Goal: Entertainment & Leisure: Consume media (video, audio)

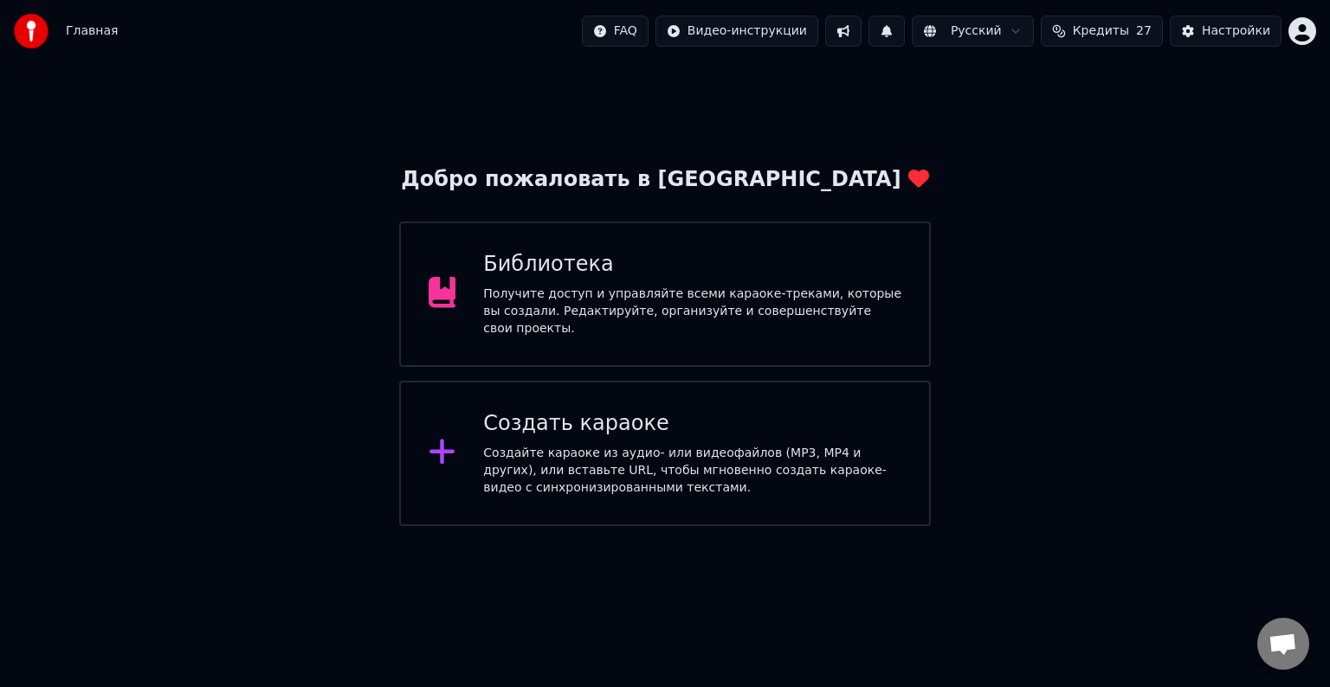
click at [725, 303] on div "Получите доступ и управляйте всеми караоке-треками, которые вы создали. Редакти…" at bounding box center [692, 312] width 418 height 52
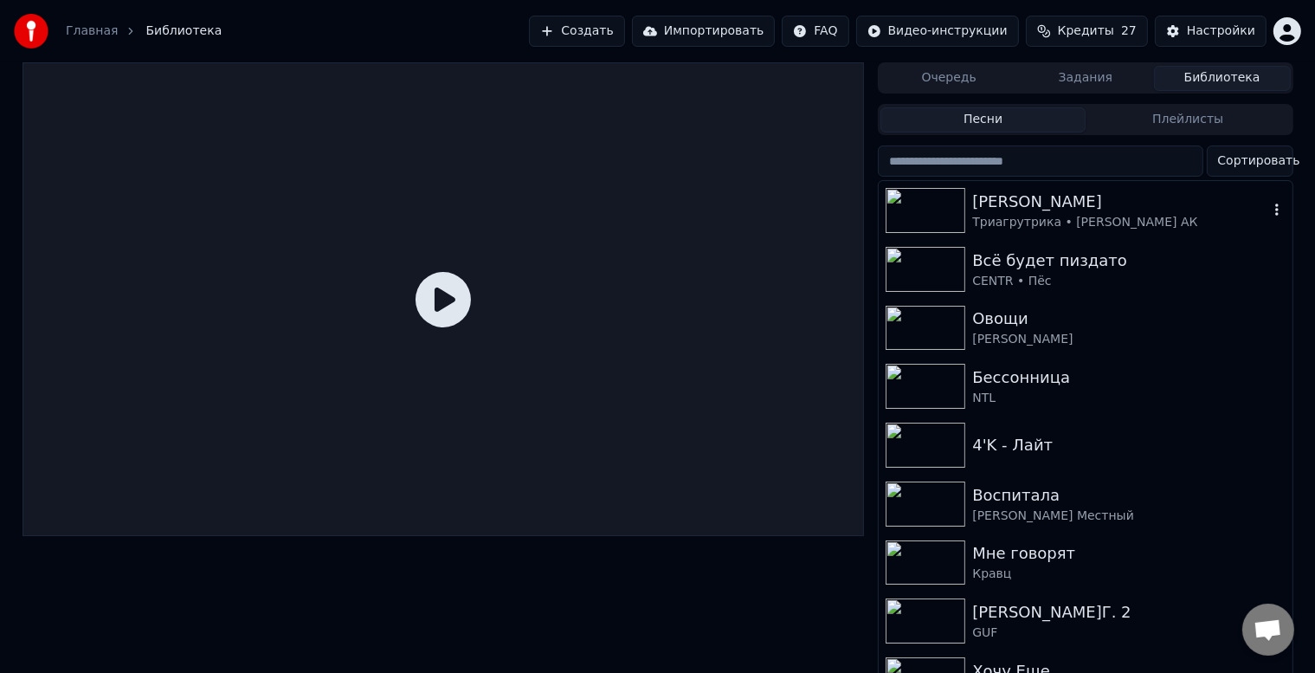
click at [1113, 190] on div "[PERSON_NAME]" at bounding box center [1119, 202] width 295 height 24
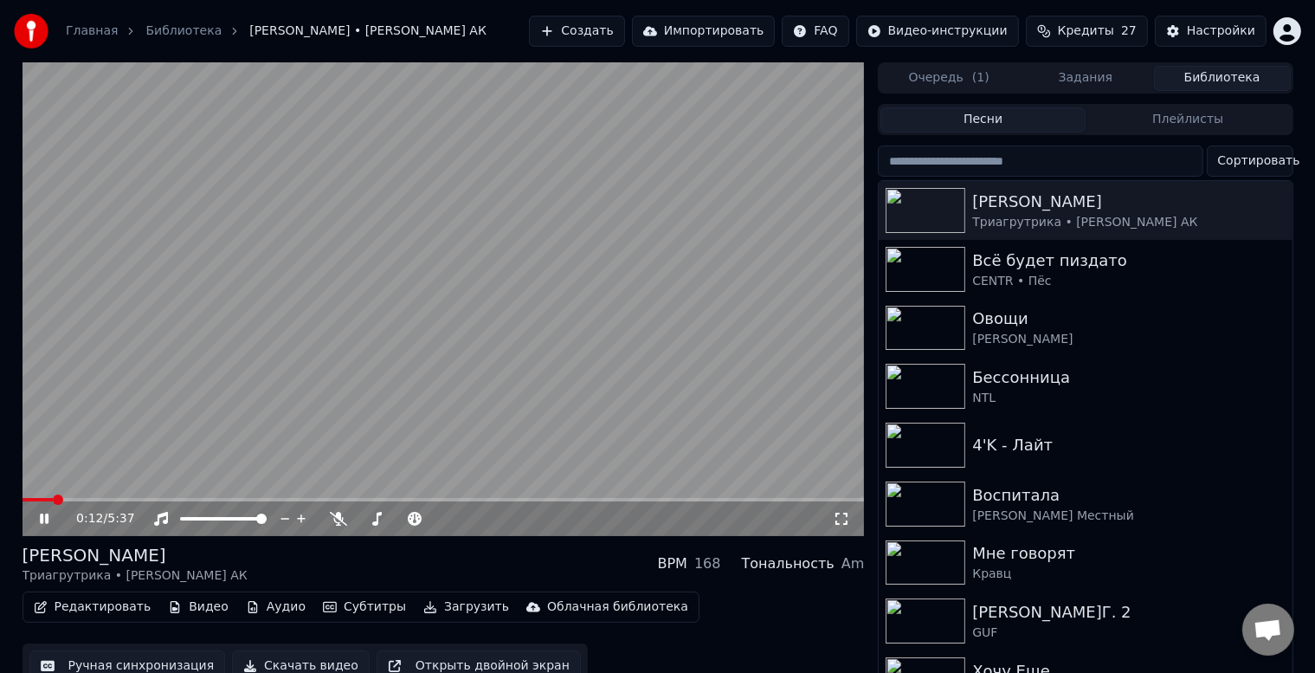
click at [845, 522] on icon at bounding box center [841, 519] width 17 height 14
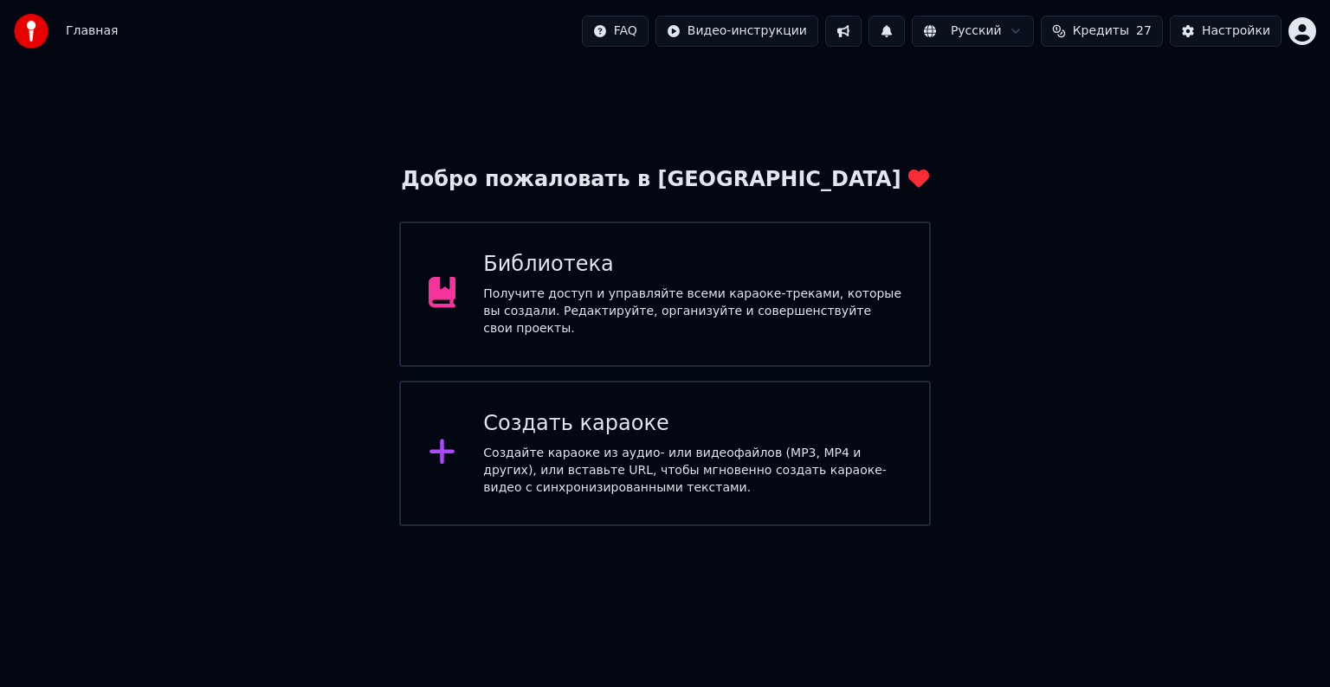
click at [564, 329] on div "Библиотека Получите доступ и управляйте всеми караоке-треками, которые вы созда…" at bounding box center [664, 294] width 531 height 145
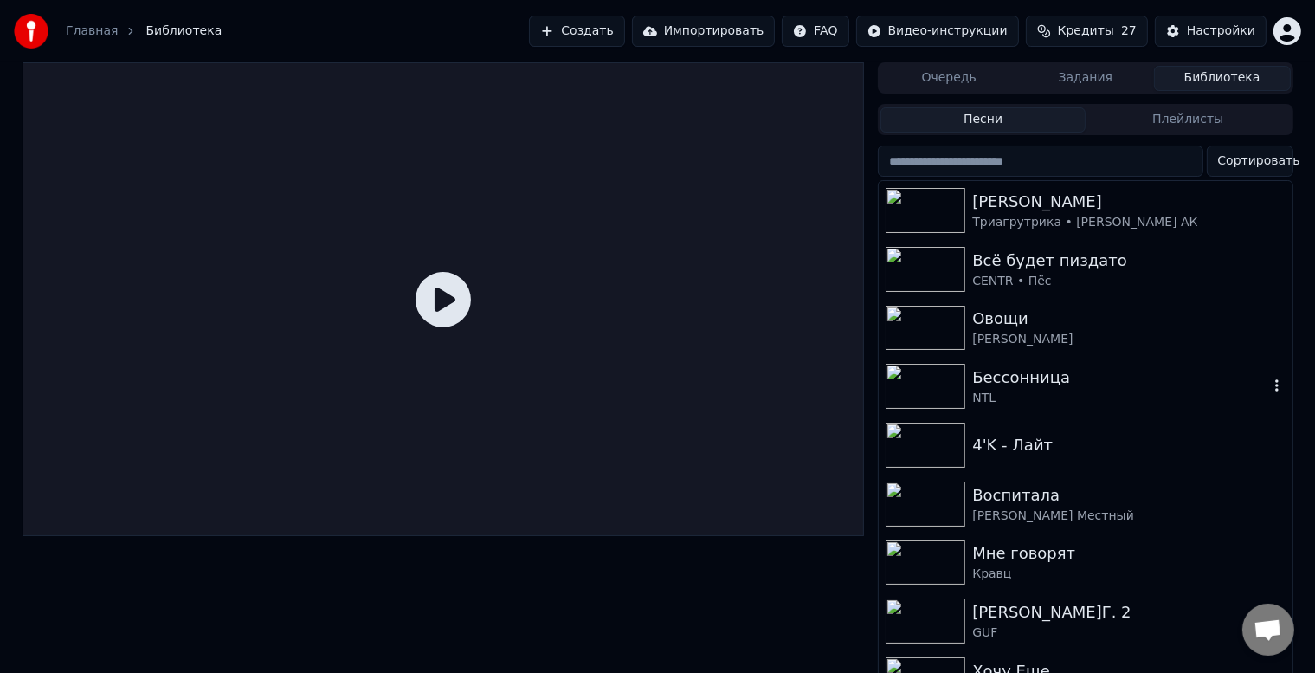
click at [1076, 390] on div "NTL" at bounding box center [1119, 398] width 295 height 17
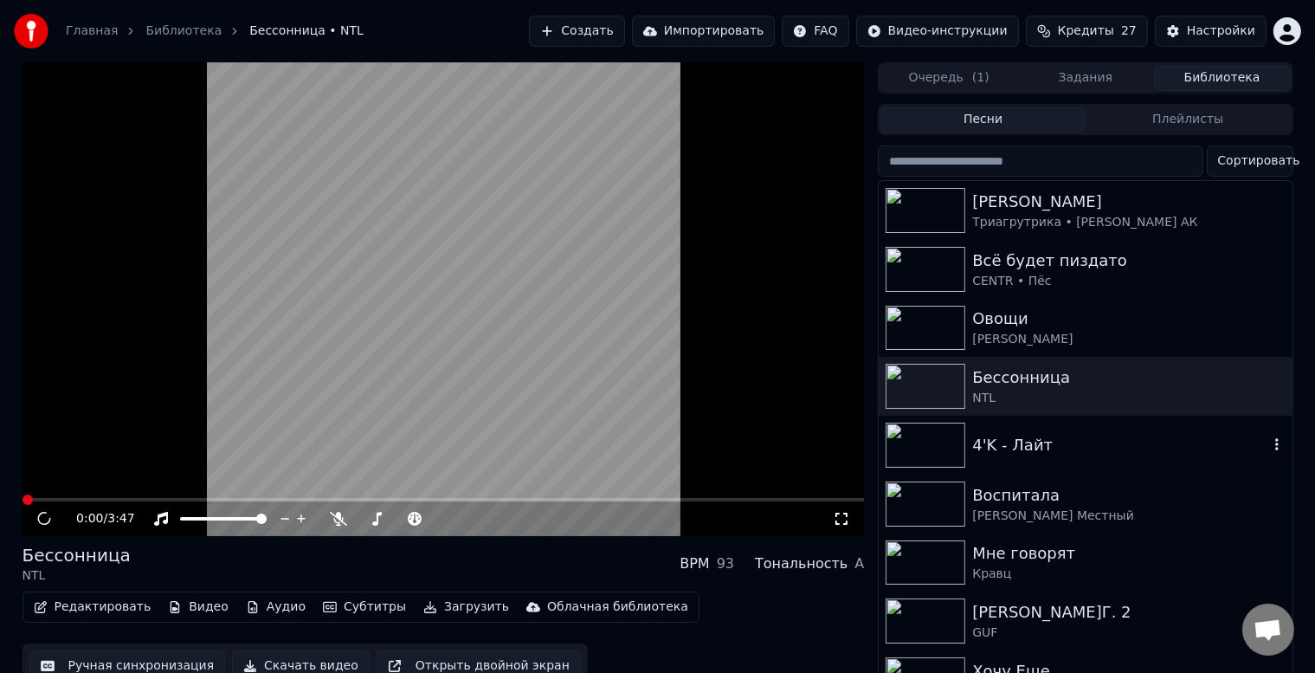
click at [1091, 450] on div "4'K - Лайт" at bounding box center [1119, 445] width 295 height 24
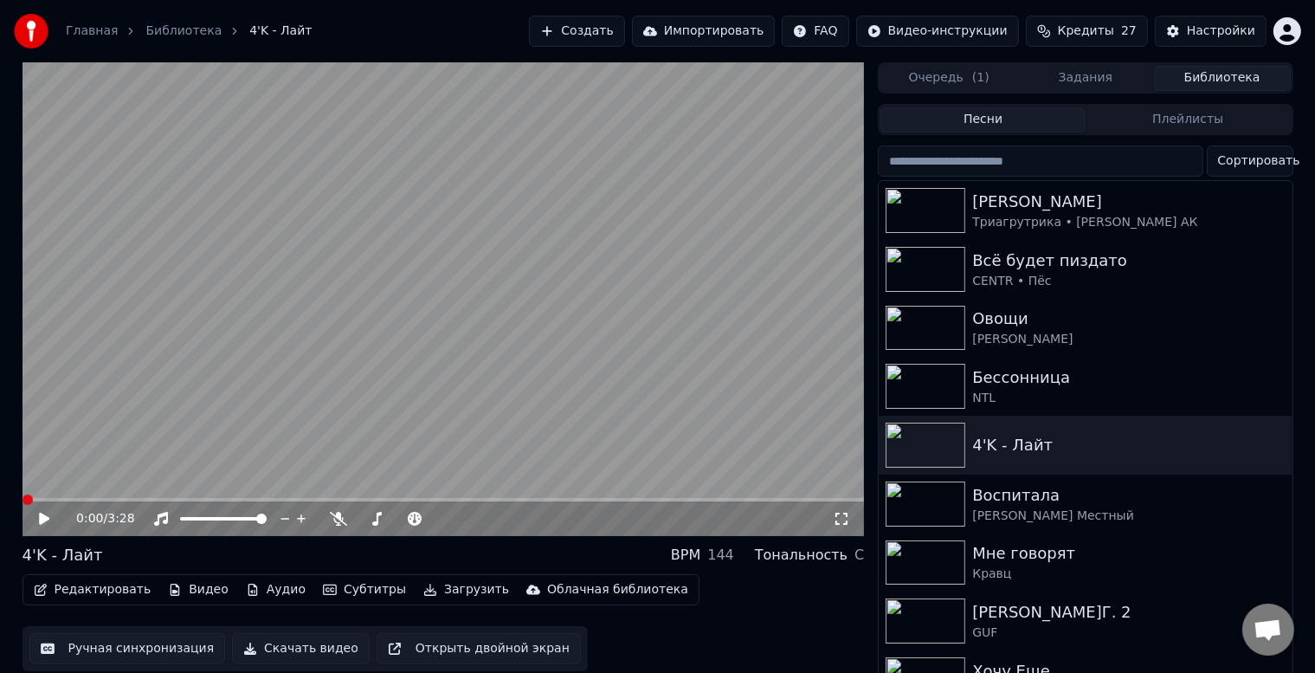
click at [42, 509] on div "0:00 / 3:28" at bounding box center [444, 518] width 842 height 35
click at [43, 519] on icon at bounding box center [44, 518] width 10 height 12
click at [843, 522] on icon at bounding box center [841, 519] width 17 height 14
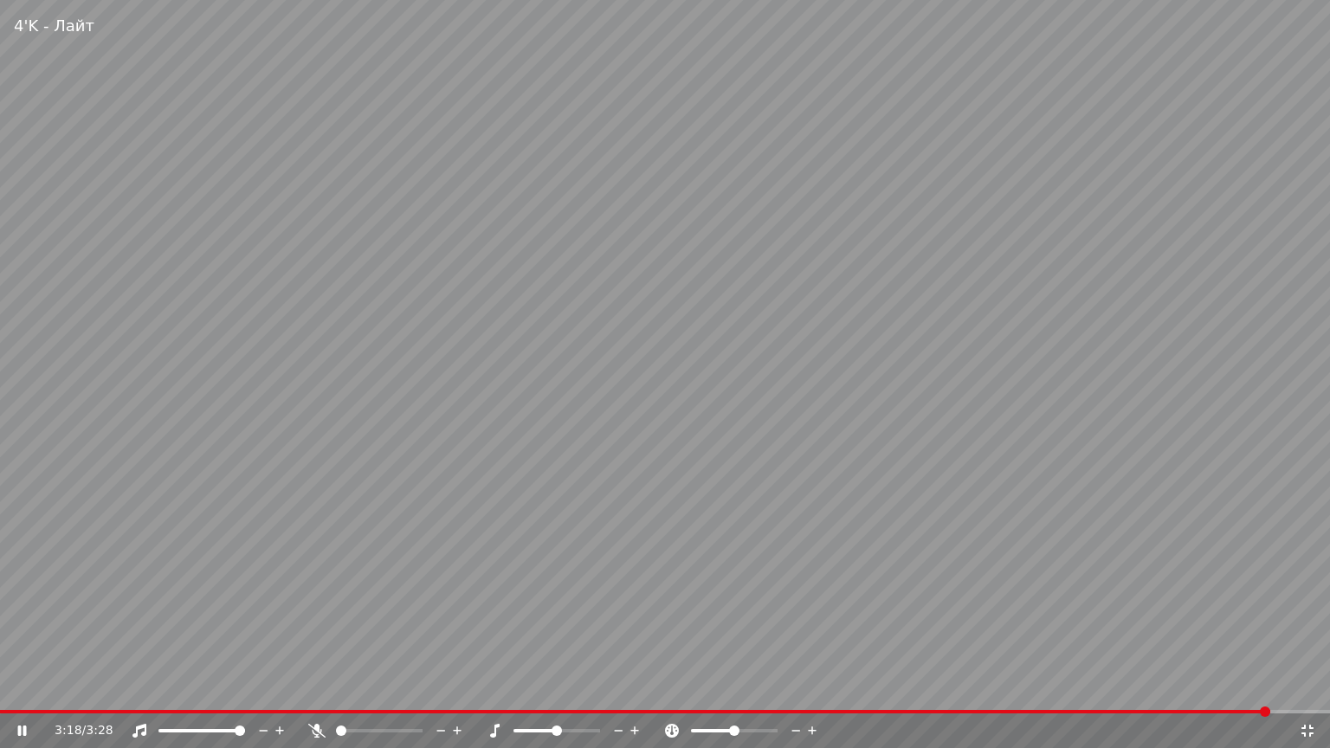
click at [1305, 686] on div "3:18 / 3:28" at bounding box center [665, 730] width 1316 height 17
click at [1309, 686] on icon at bounding box center [1307, 731] width 12 height 12
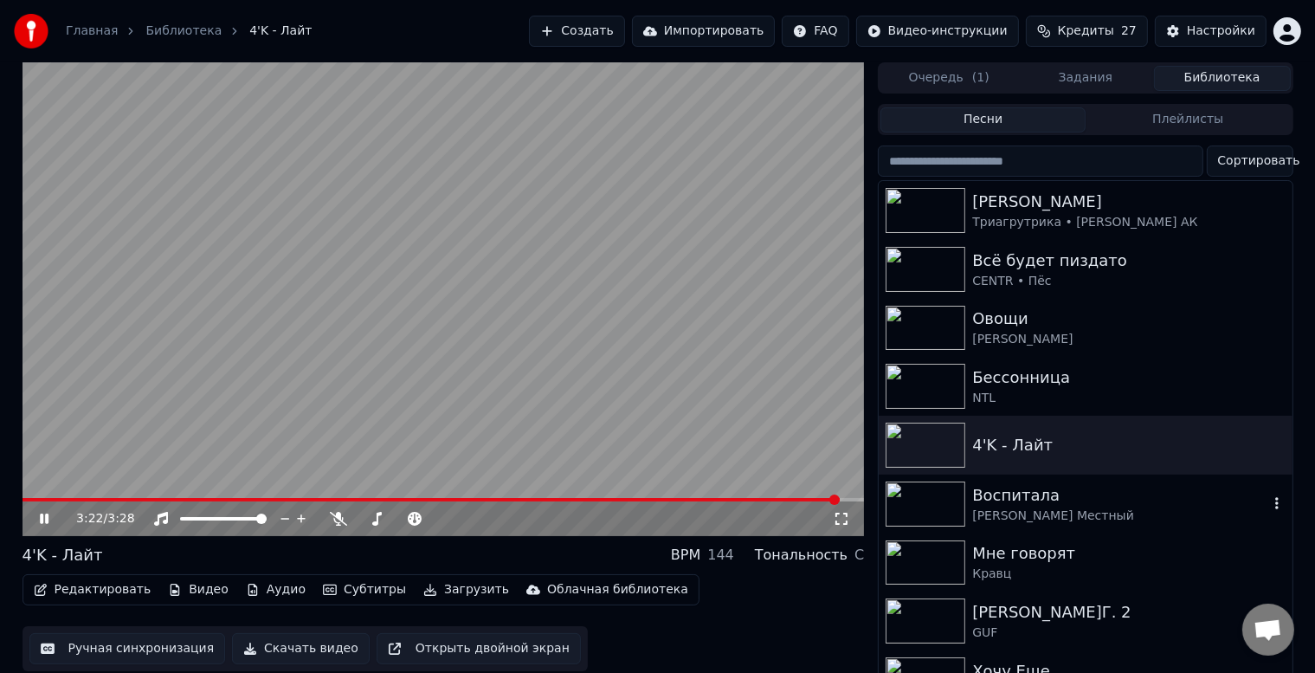
click at [976, 509] on div "[PERSON_NAME] Местный" at bounding box center [1119, 515] width 295 height 17
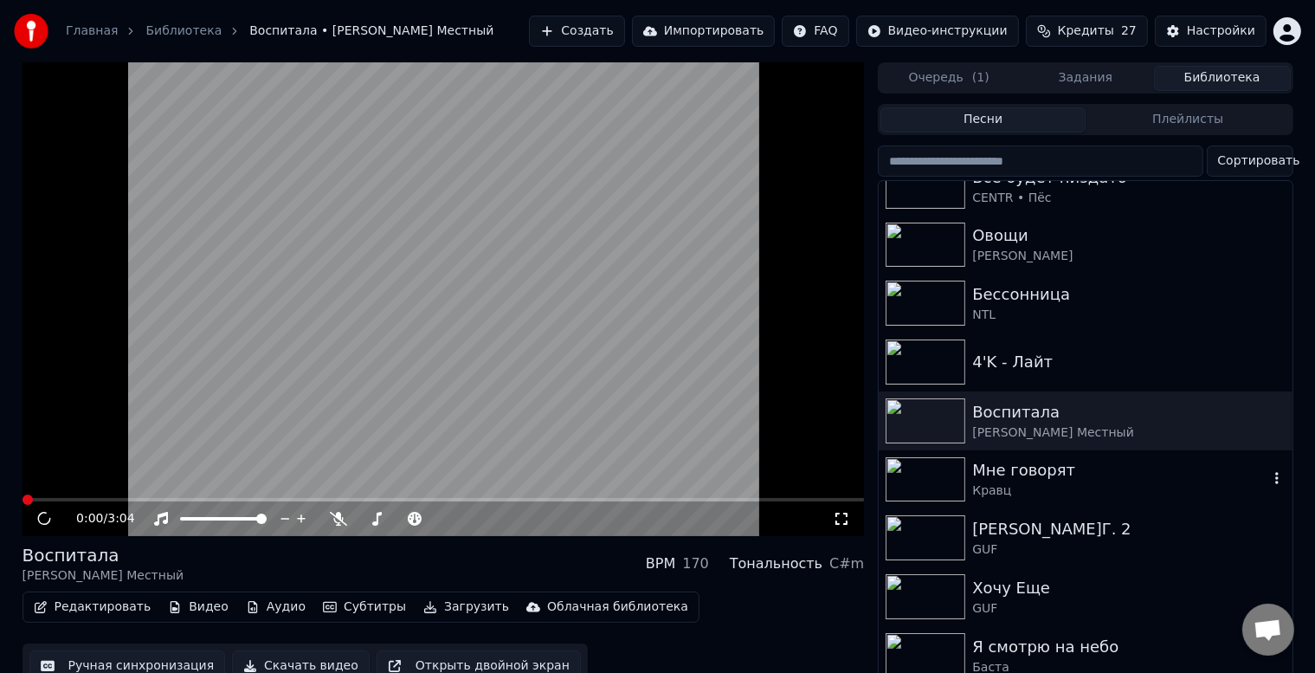
scroll to position [115, 0]
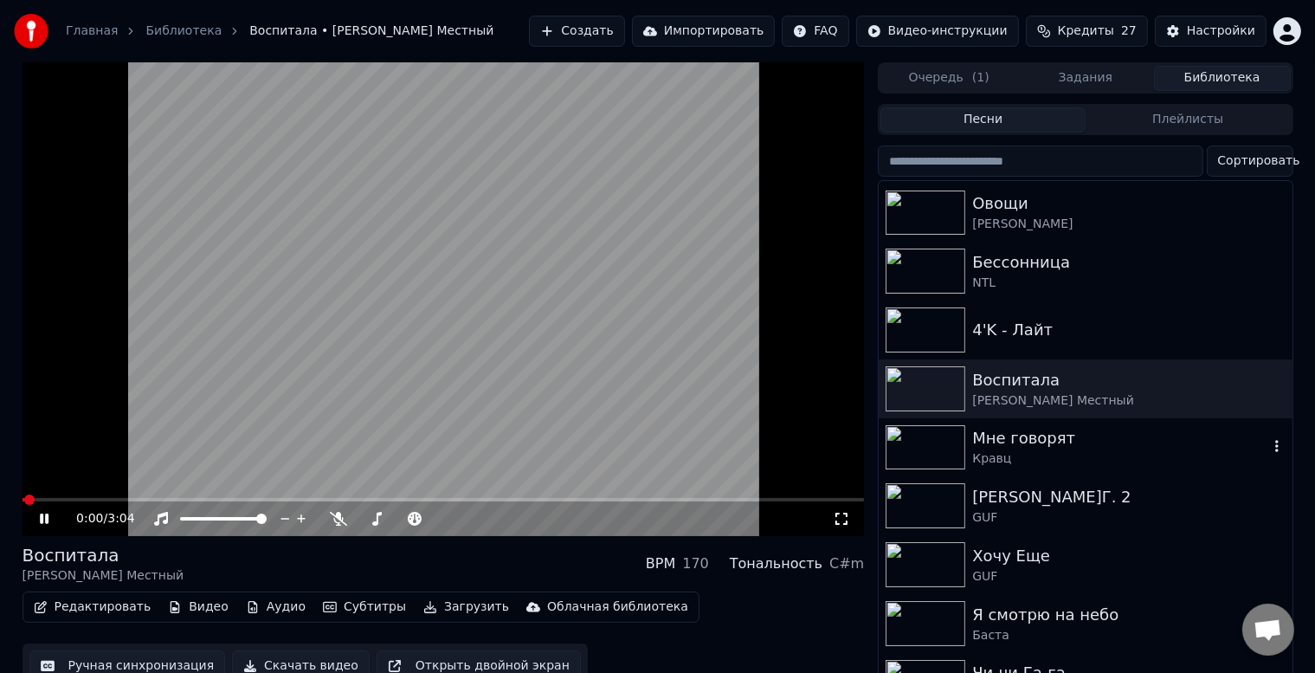
click at [1041, 448] on div "Мне говорят" at bounding box center [1119, 438] width 295 height 24
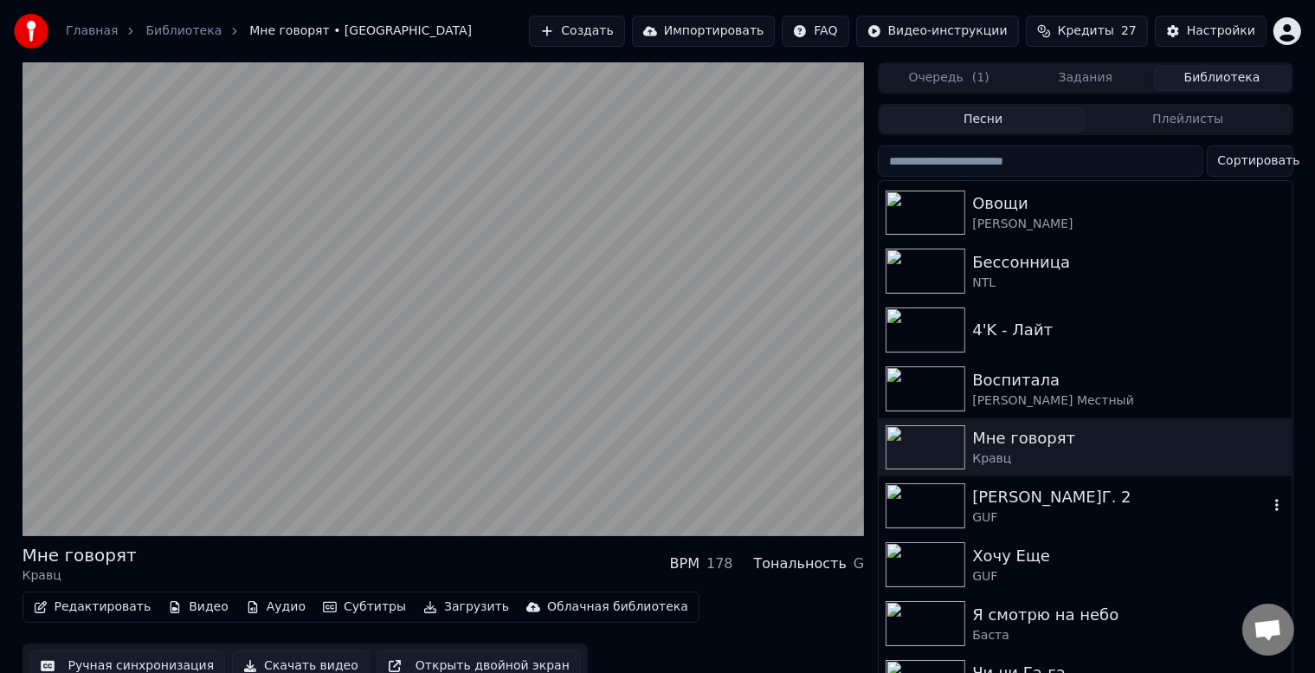
click at [1031, 502] on div "[PERSON_NAME]Г. 2" at bounding box center [1119, 497] width 295 height 24
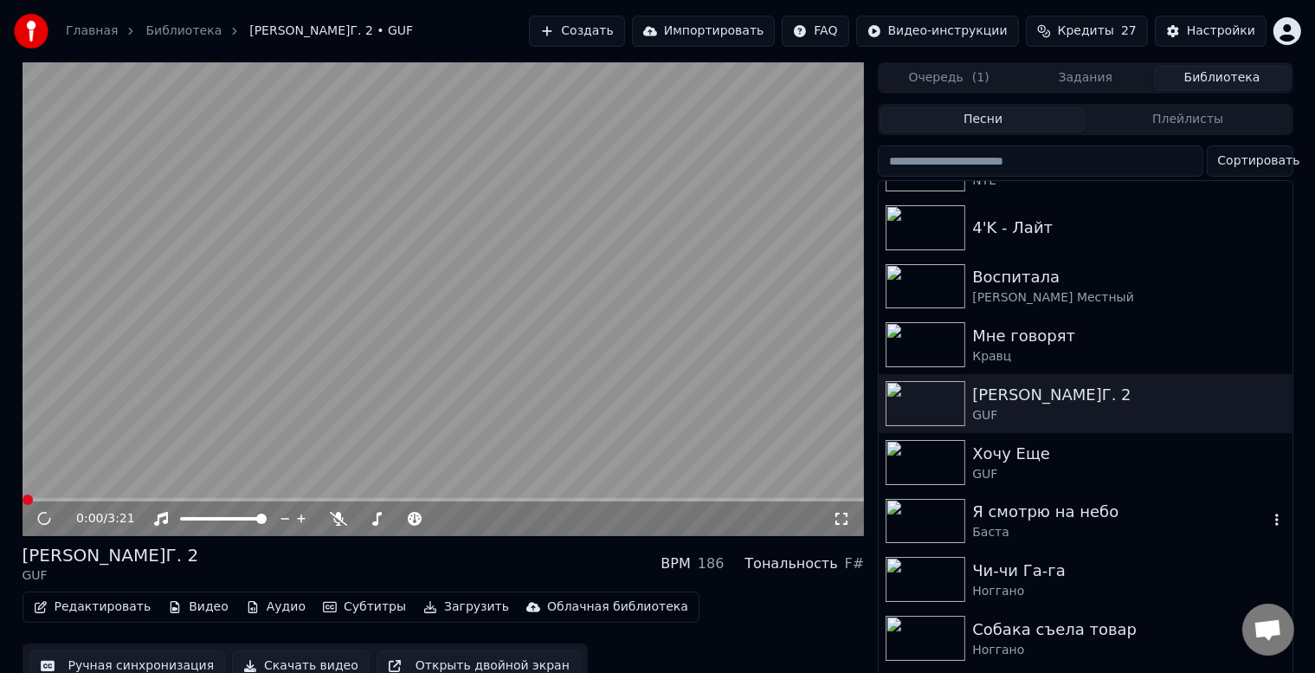
scroll to position [346, 0]
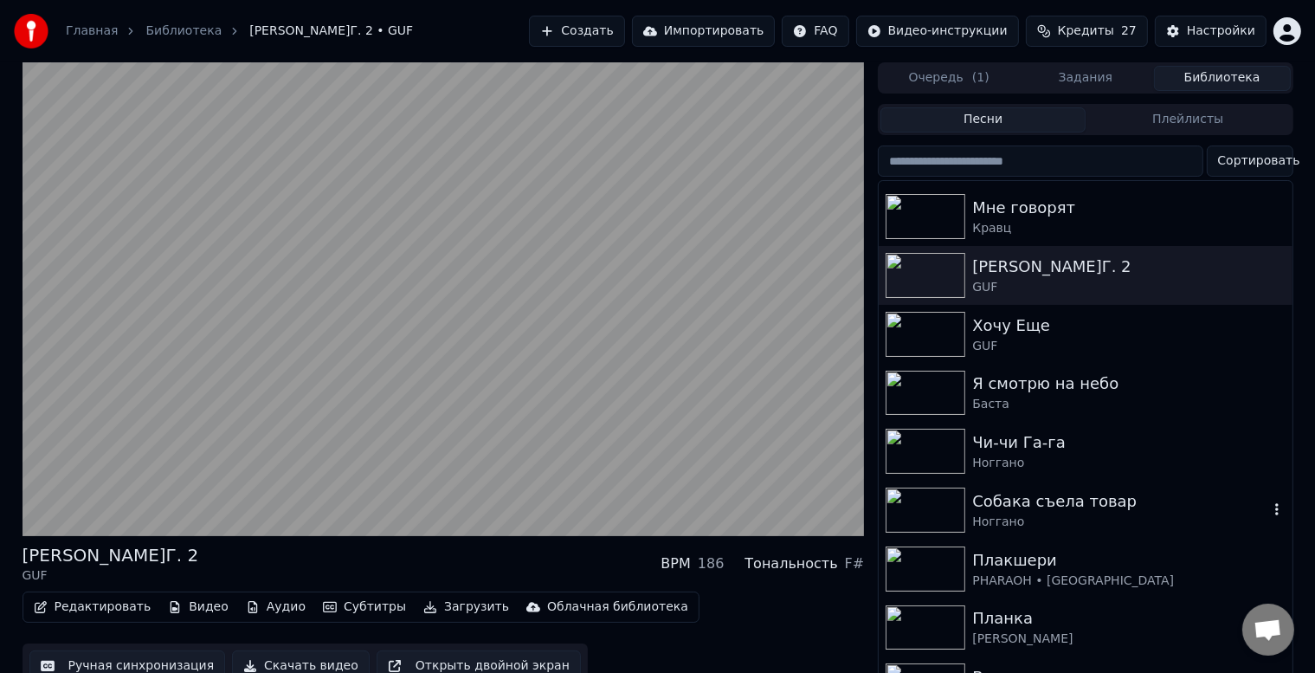
click at [1065, 480] on div "Собака съела товар [PERSON_NAME]" at bounding box center [1085, 509] width 413 height 59
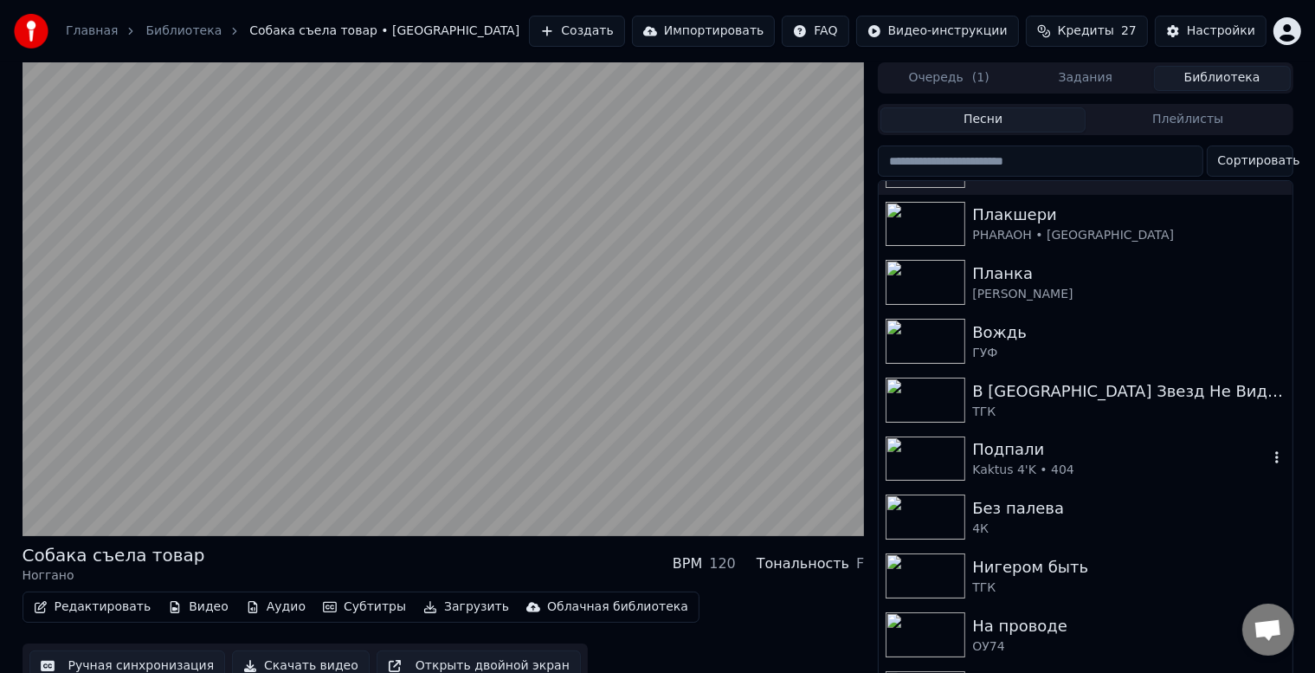
scroll to position [346, 0]
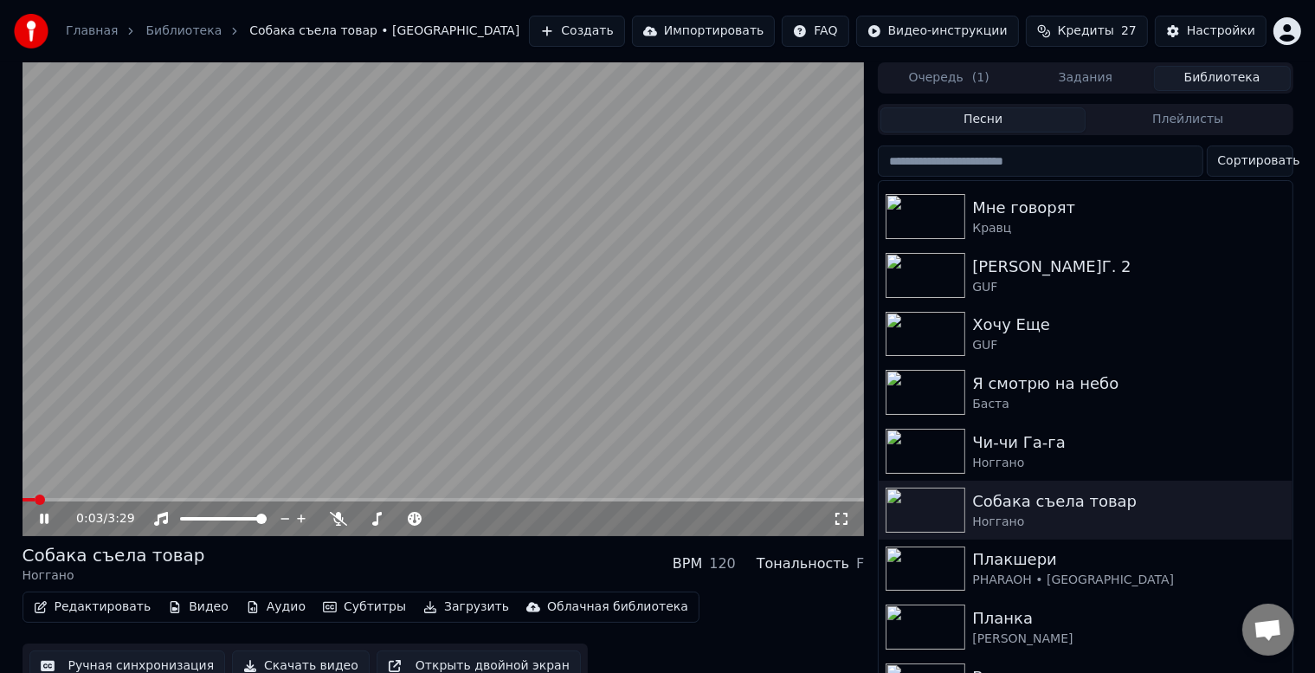
click at [850, 528] on div "0:03 / 3:29" at bounding box center [444, 518] width 842 height 35
click at [841, 524] on icon at bounding box center [841, 519] width 17 height 14
click at [1024, 440] on div "Чи-чи Га-га" at bounding box center [1119, 443] width 295 height 24
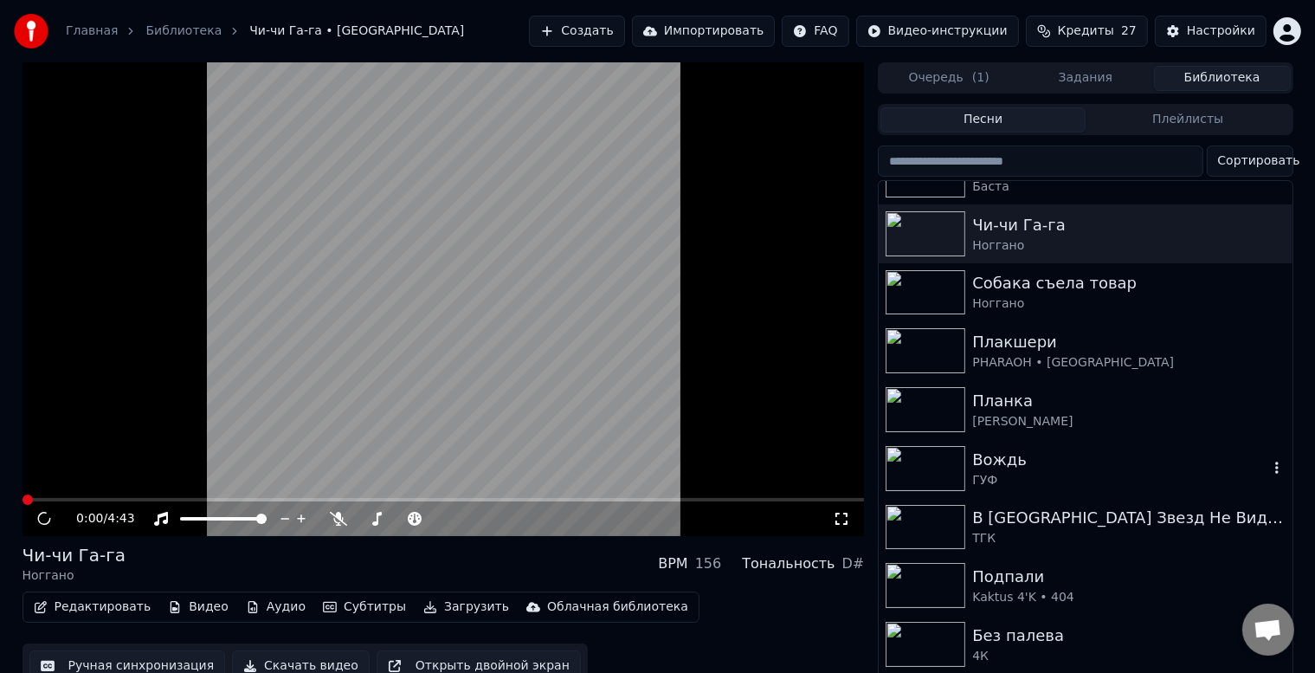
scroll to position [564, 0]
click at [421, 377] on video at bounding box center [444, 299] width 842 height 474
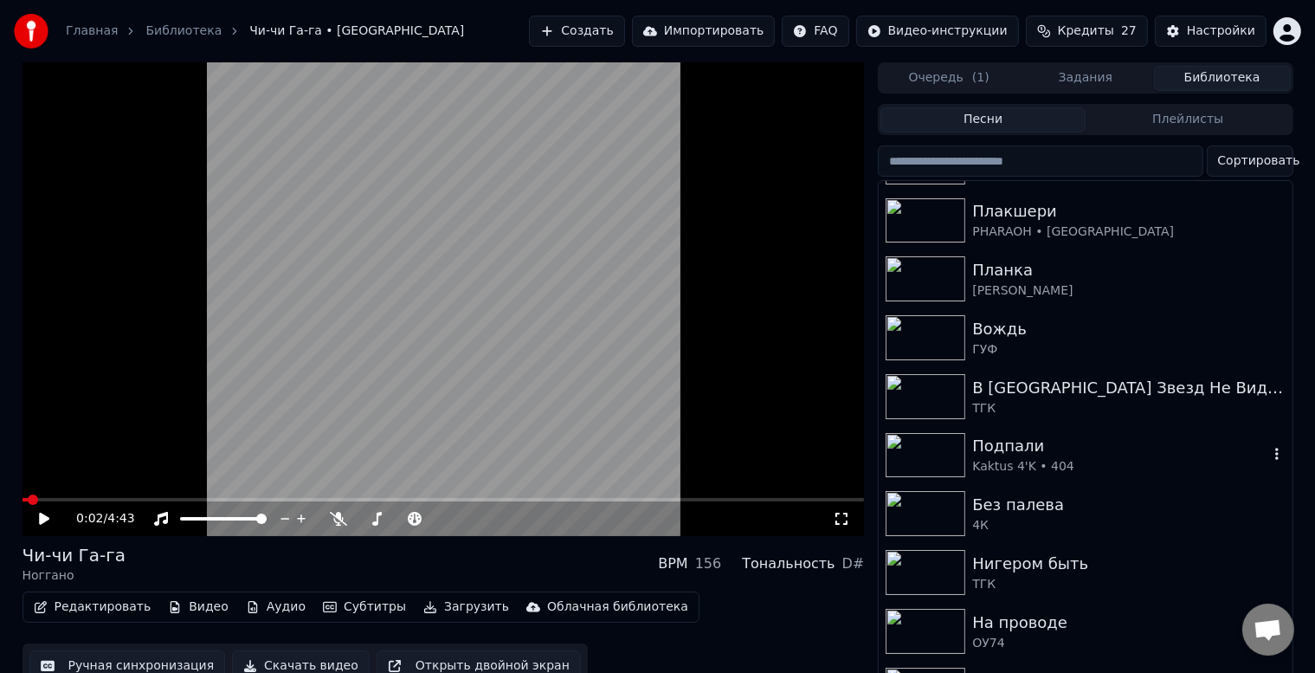
scroll to position [753, 0]
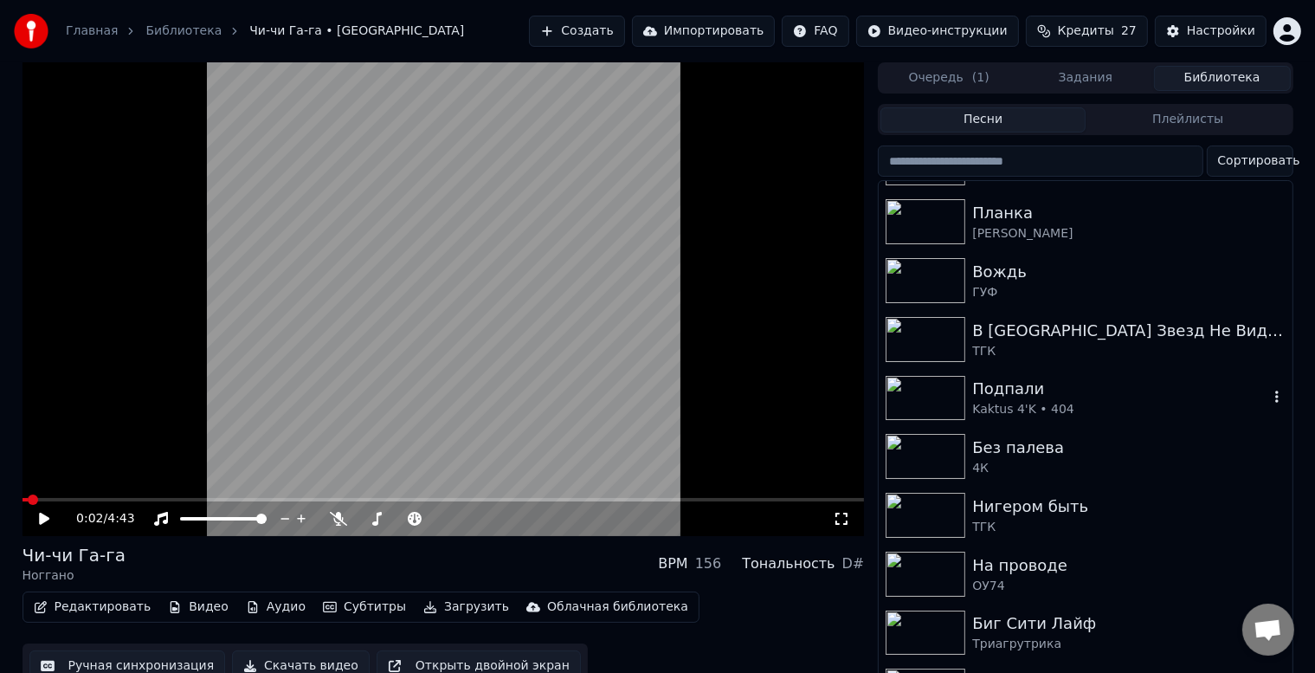
click at [1082, 383] on div "Подпали" at bounding box center [1119, 389] width 295 height 24
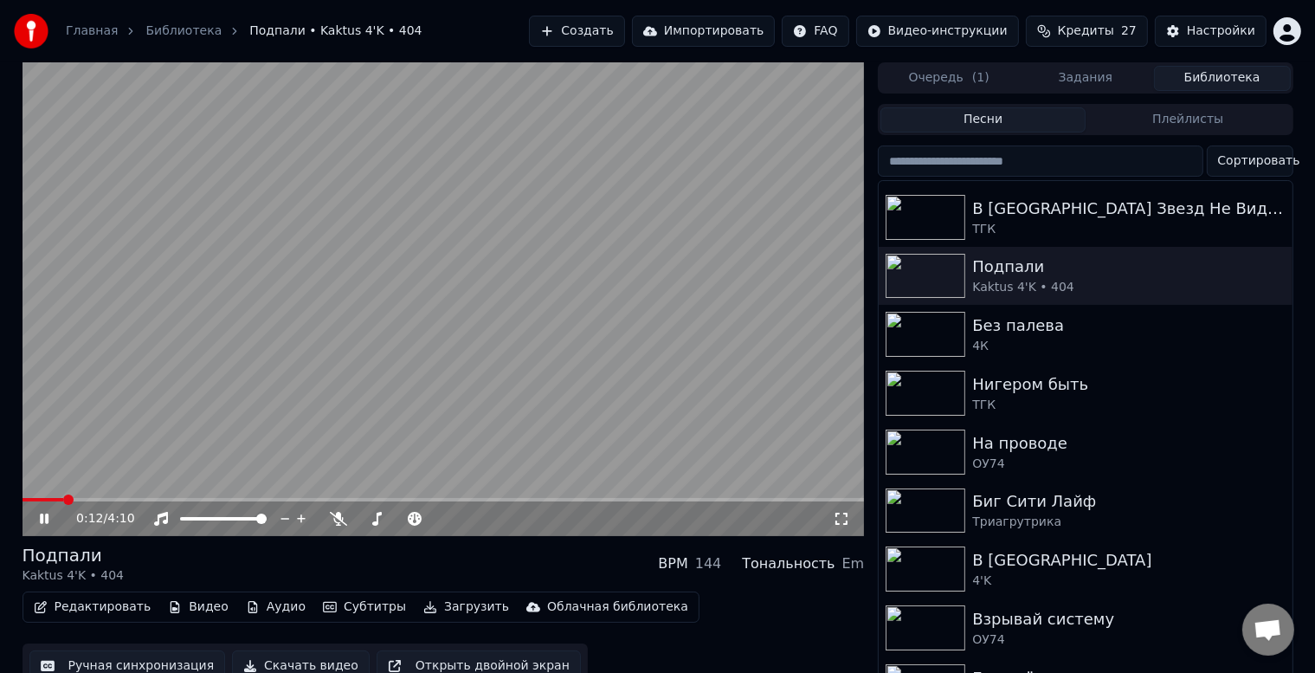
scroll to position [0, 1]
click at [628, 334] on video at bounding box center [443, 299] width 842 height 474
click at [1050, 325] on div "Без палева" at bounding box center [1118, 325] width 295 height 24
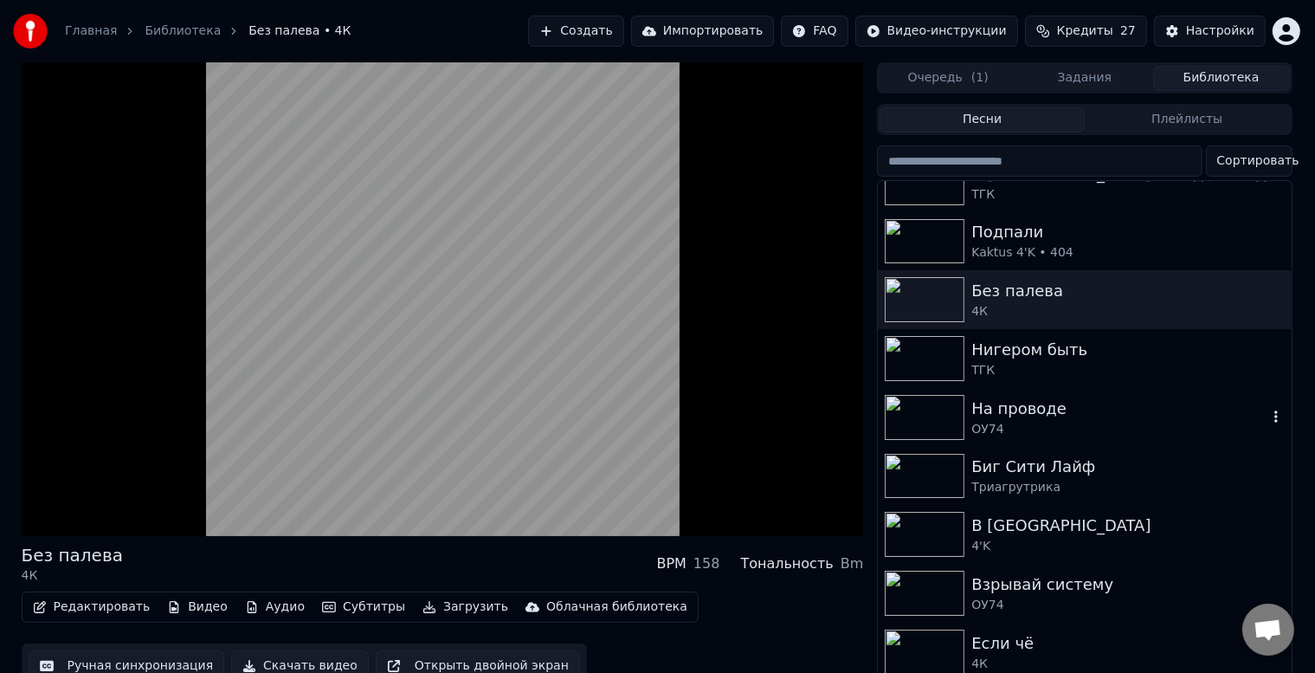
scroll to position [914, 0]
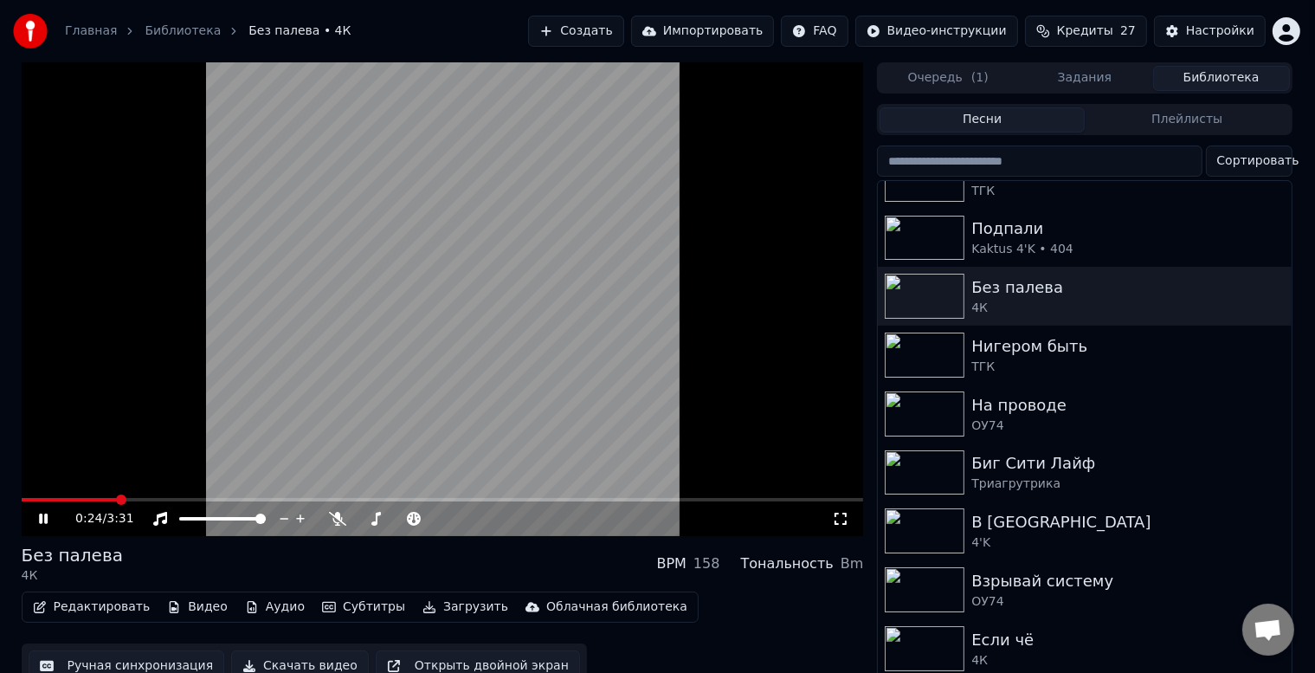
click at [114, 498] on span at bounding box center [443, 499] width 842 height 3
click at [622, 394] on video at bounding box center [443, 299] width 842 height 474
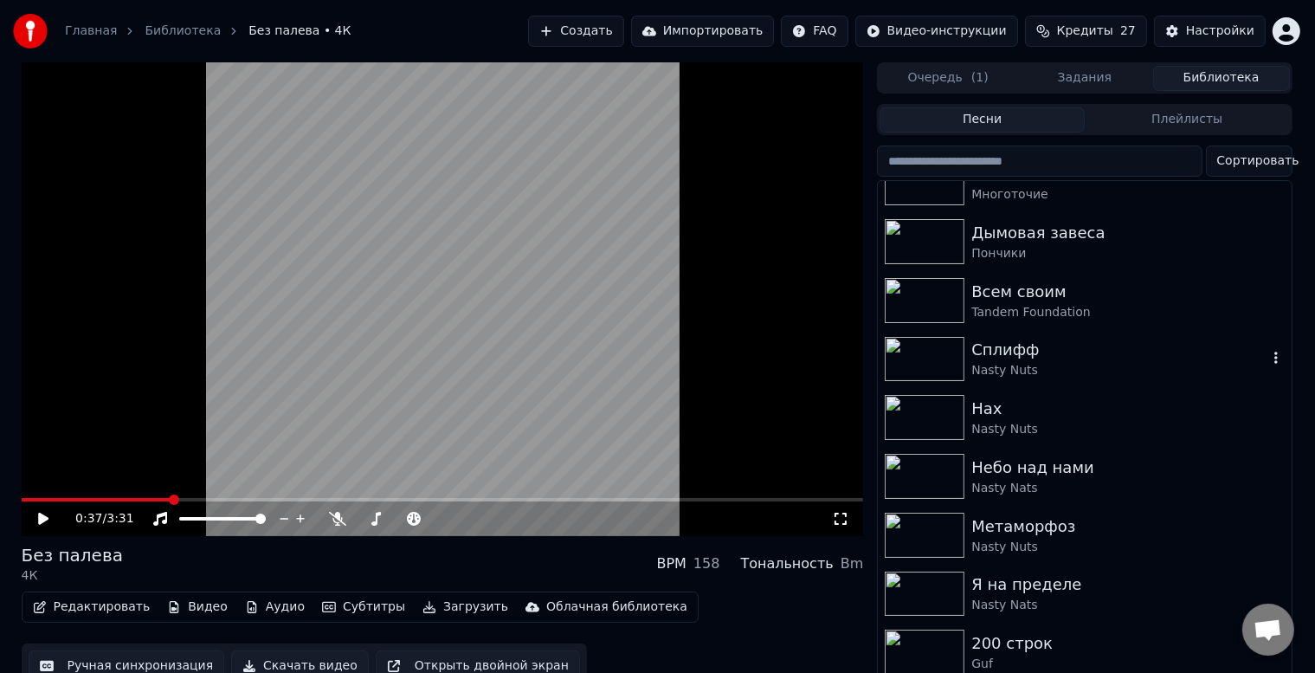
scroll to position [1439, 0]
click at [1018, 641] on div "200 строк" at bounding box center [1118, 644] width 295 height 24
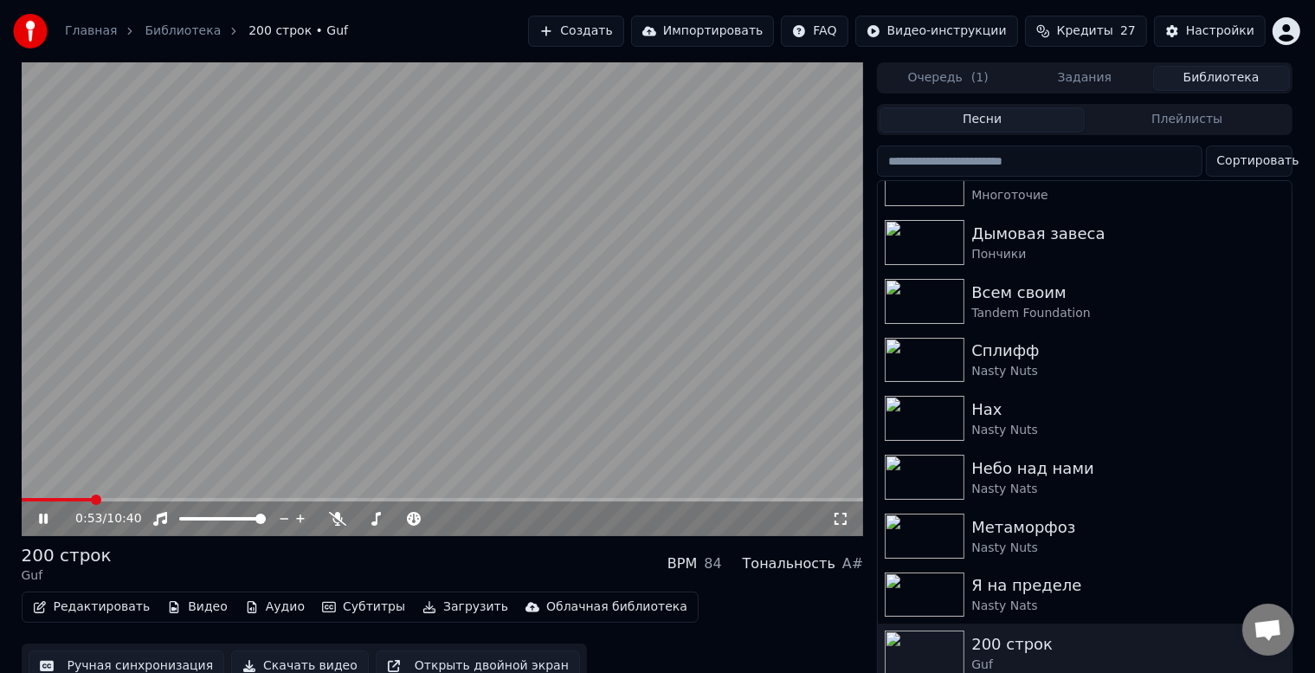
click at [13, 27] on img at bounding box center [30, 31] width 35 height 35
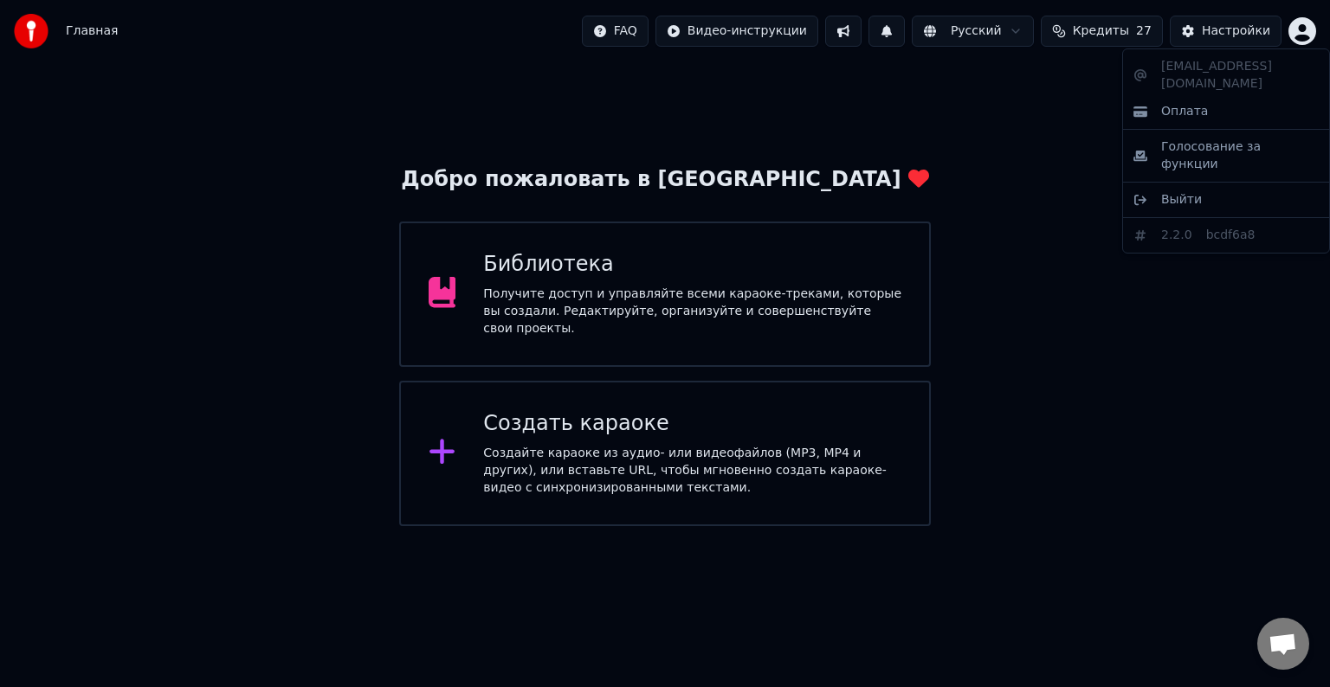
click at [1302, 29] on html "Главная FAQ Видео-инструкции Русский Кредиты 27 Настройки Добро пожаловать в Yo…" at bounding box center [665, 263] width 1330 height 526
click at [1180, 133] on div "Голосование за функции" at bounding box center [1225, 155] width 199 height 45
click at [582, 279] on div "Библиотека" at bounding box center [692, 265] width 418 height 28
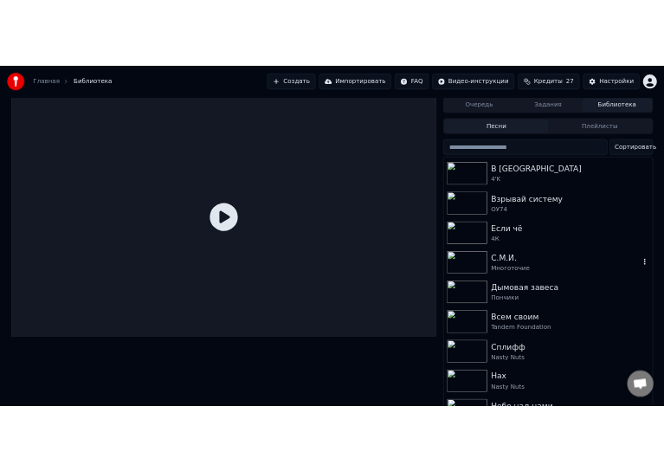
scroll to position [1233, 0]
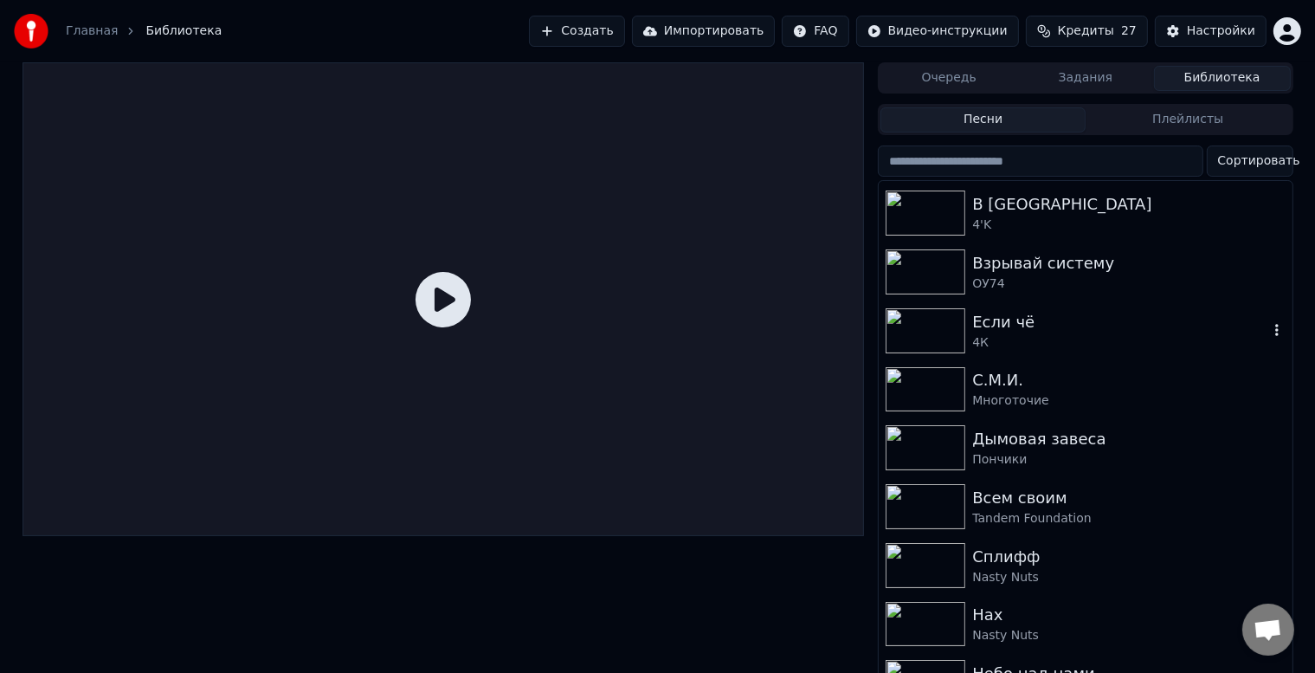
click at [990, 347] on div "4К" at bounding box center [1119, 342] width 295 height 17
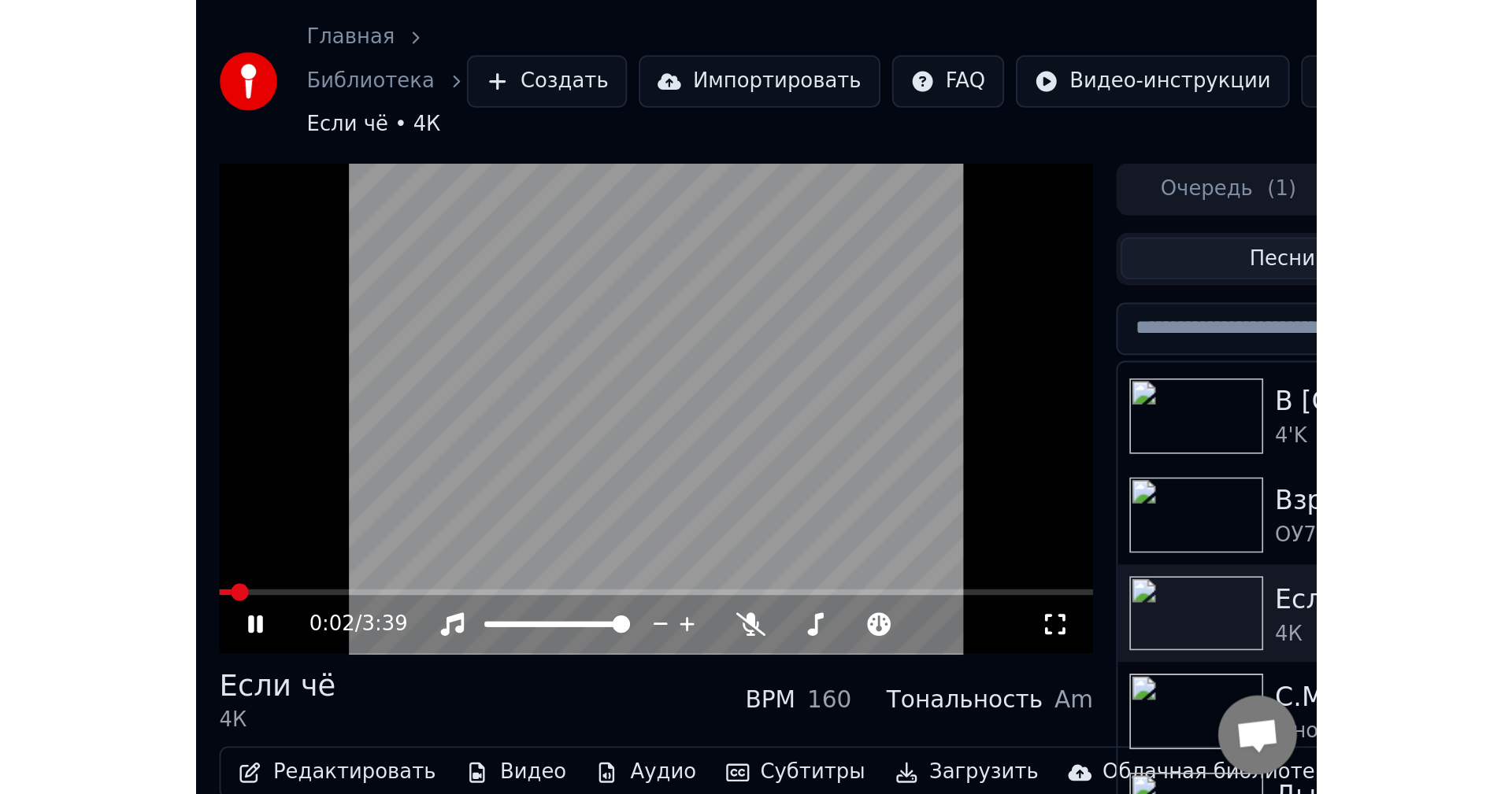
scroll to position [1121, 0]
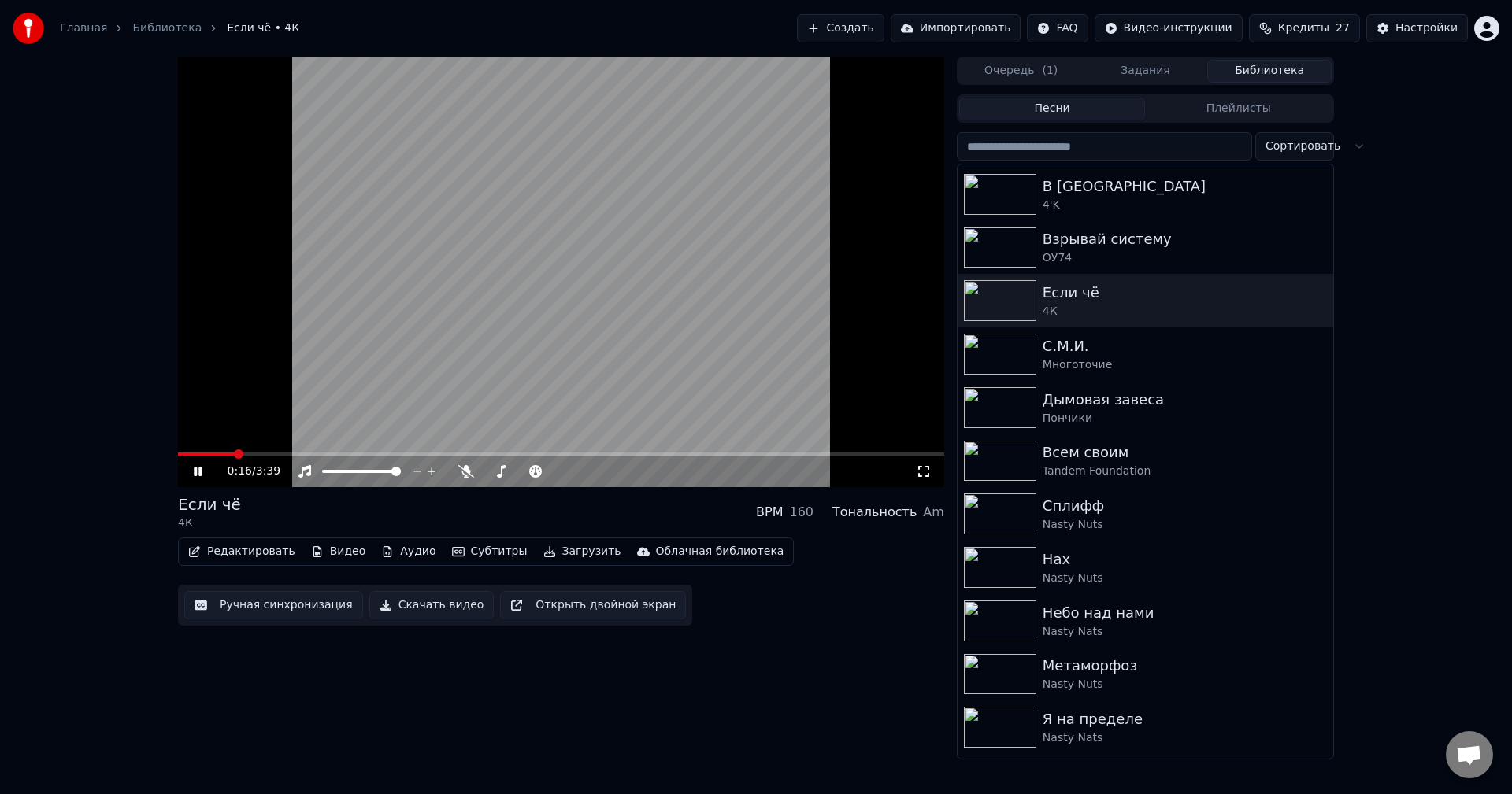
click at [914, 477] on div "0:16 / 3:39" at bounding box center [571, 471] width 689 height 15
click at [920, 473] on icon at bounding box center [923, 472] width 15 height 13
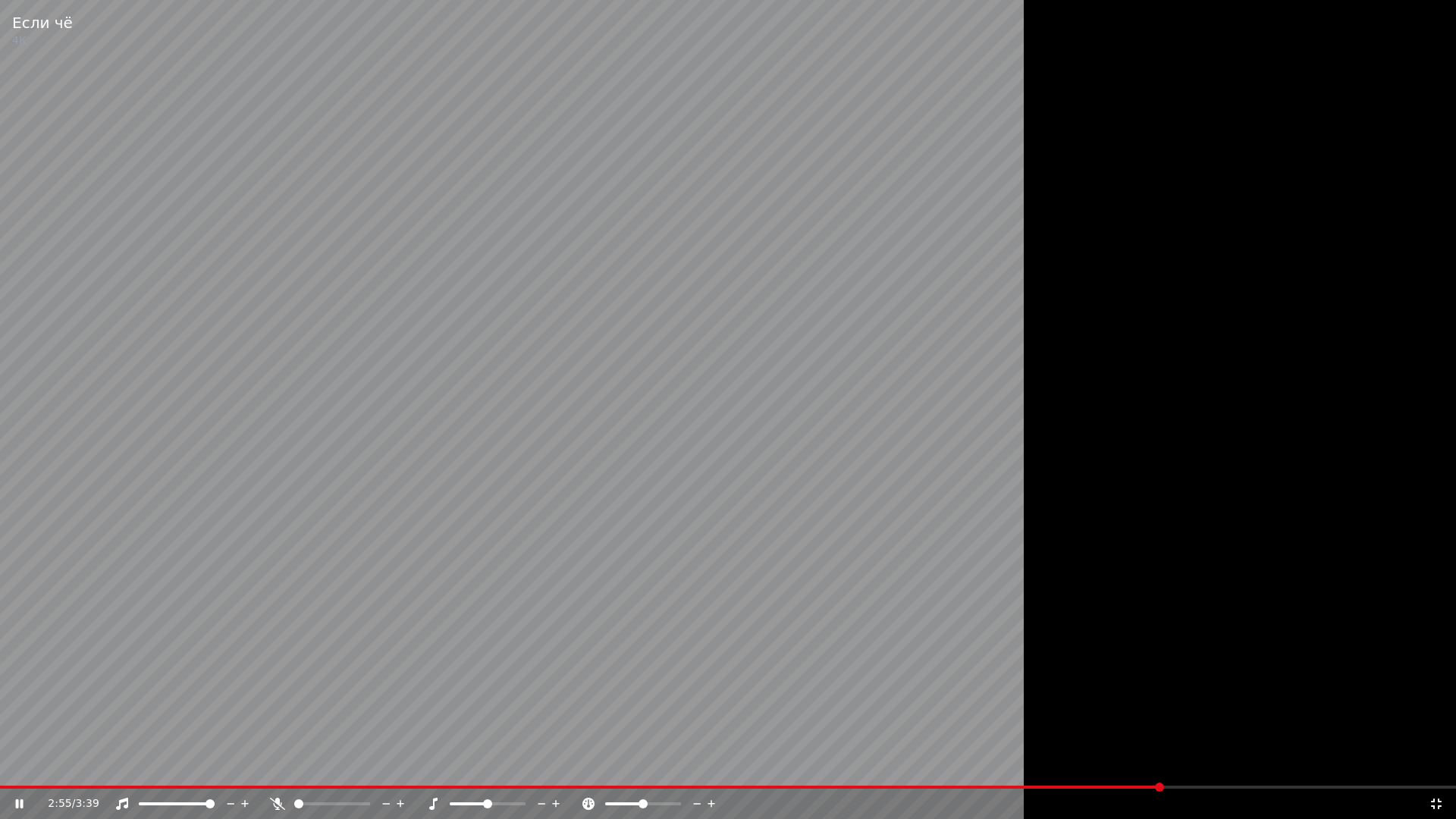
click at [124, 540] on video at bounding box center [728, 409] width 1456 height 819
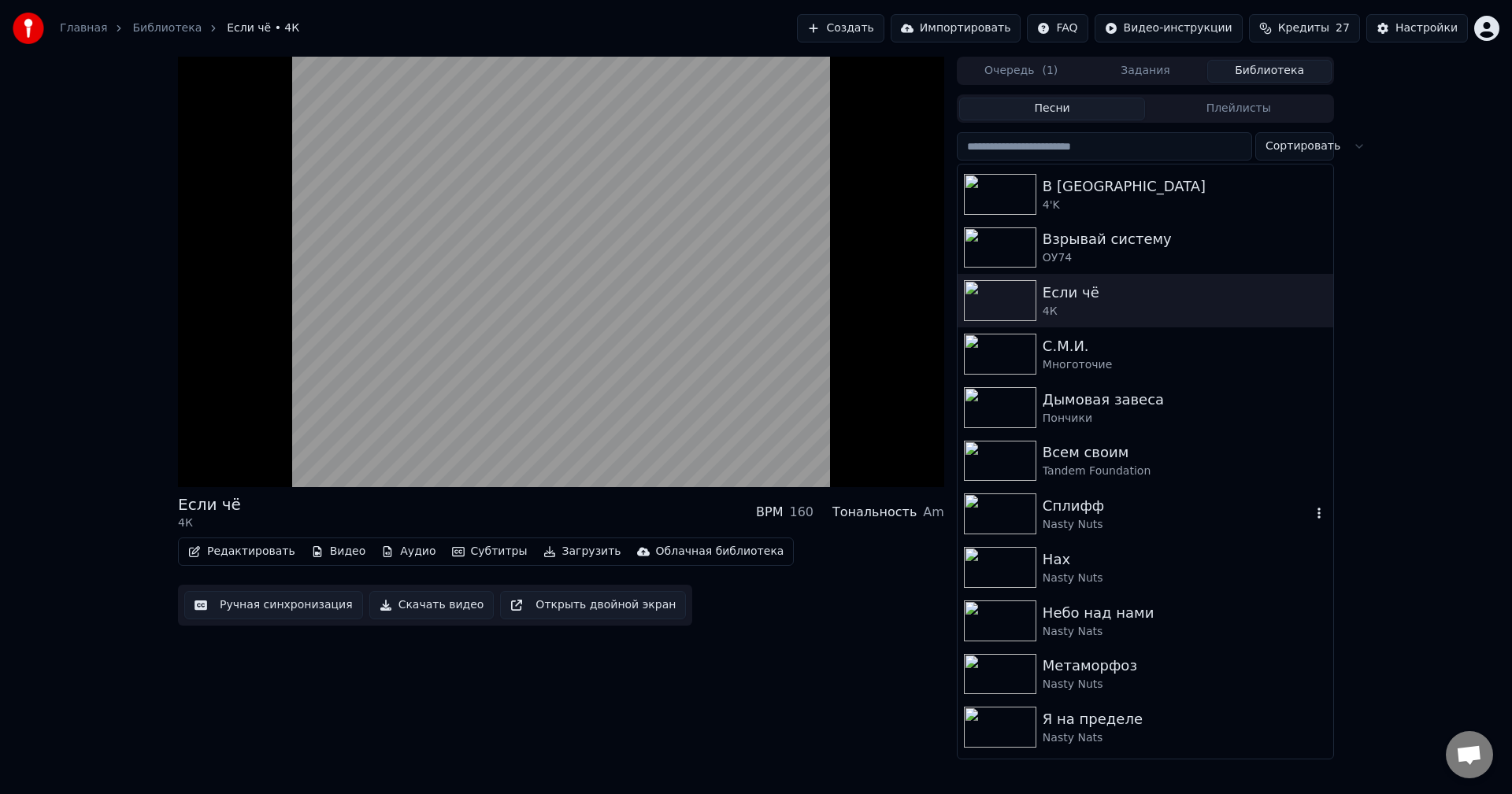
click at [1059, 509] on div "Сплифф" at bounding box center [1176, 506] width 268 height 22
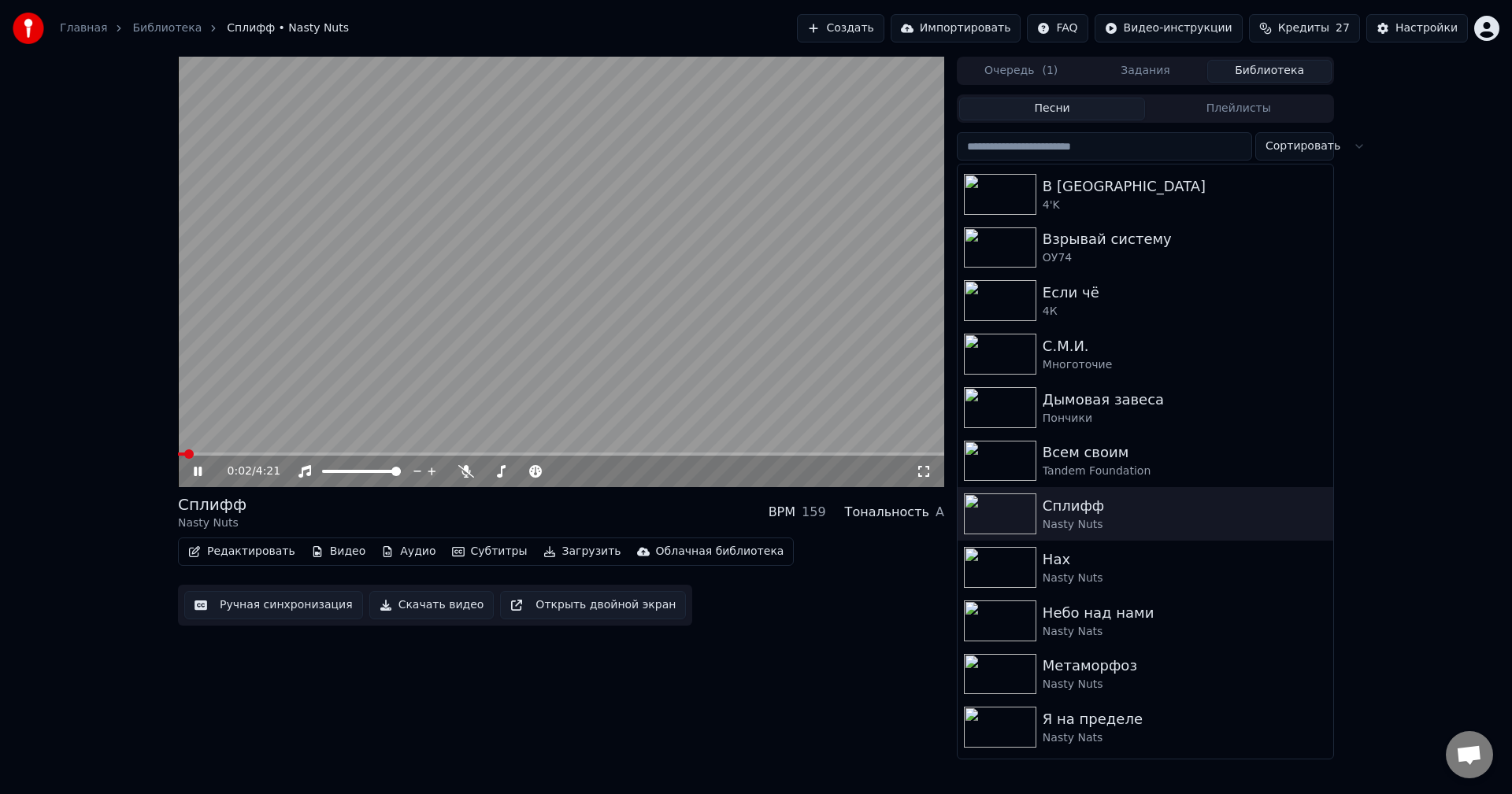
click at [836, 379] on video at bounding box center [561, 272] width 766 height 431
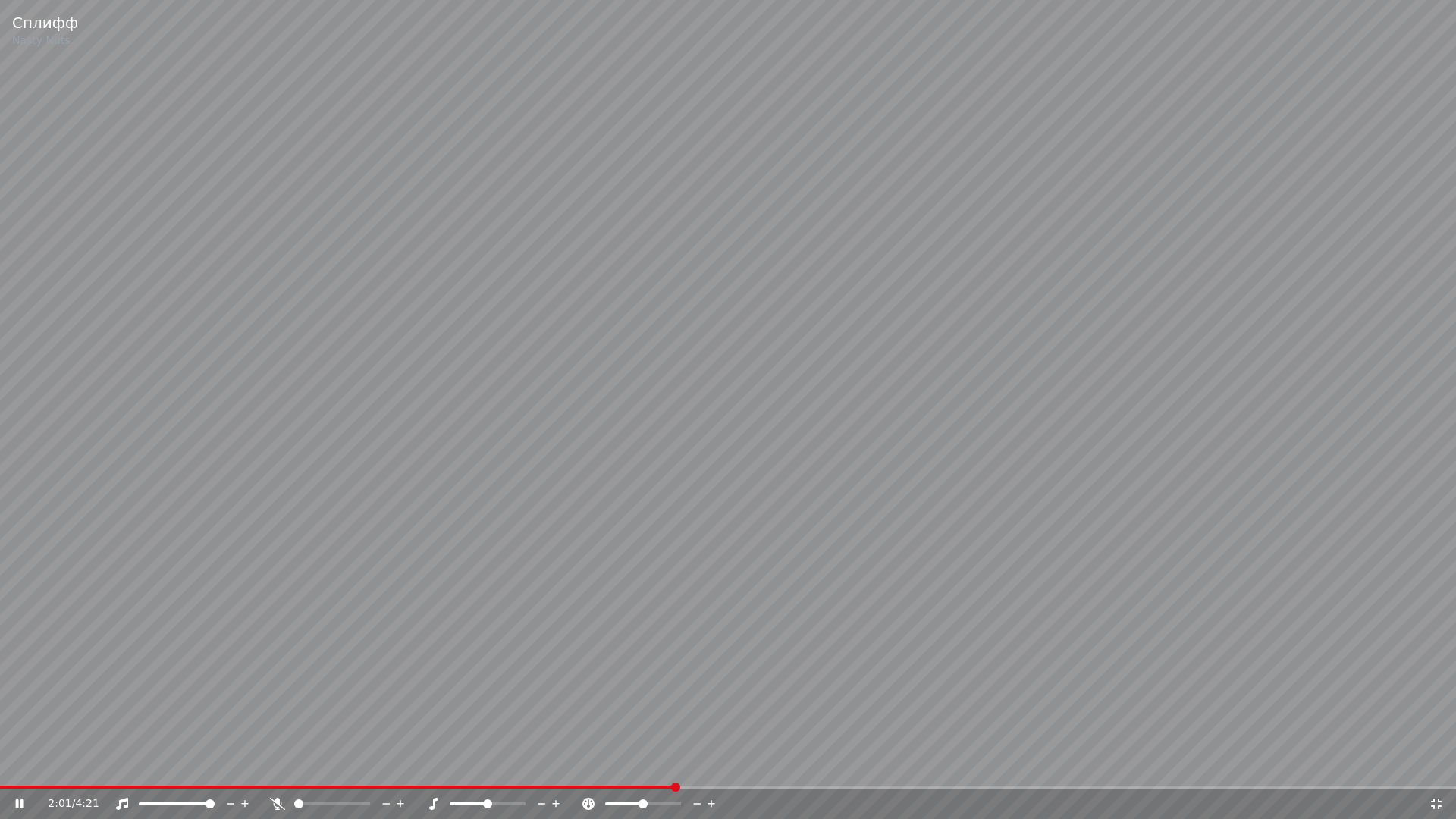
click at [326, 441] on video at bounding box center [728, 409] width 1456 height 819
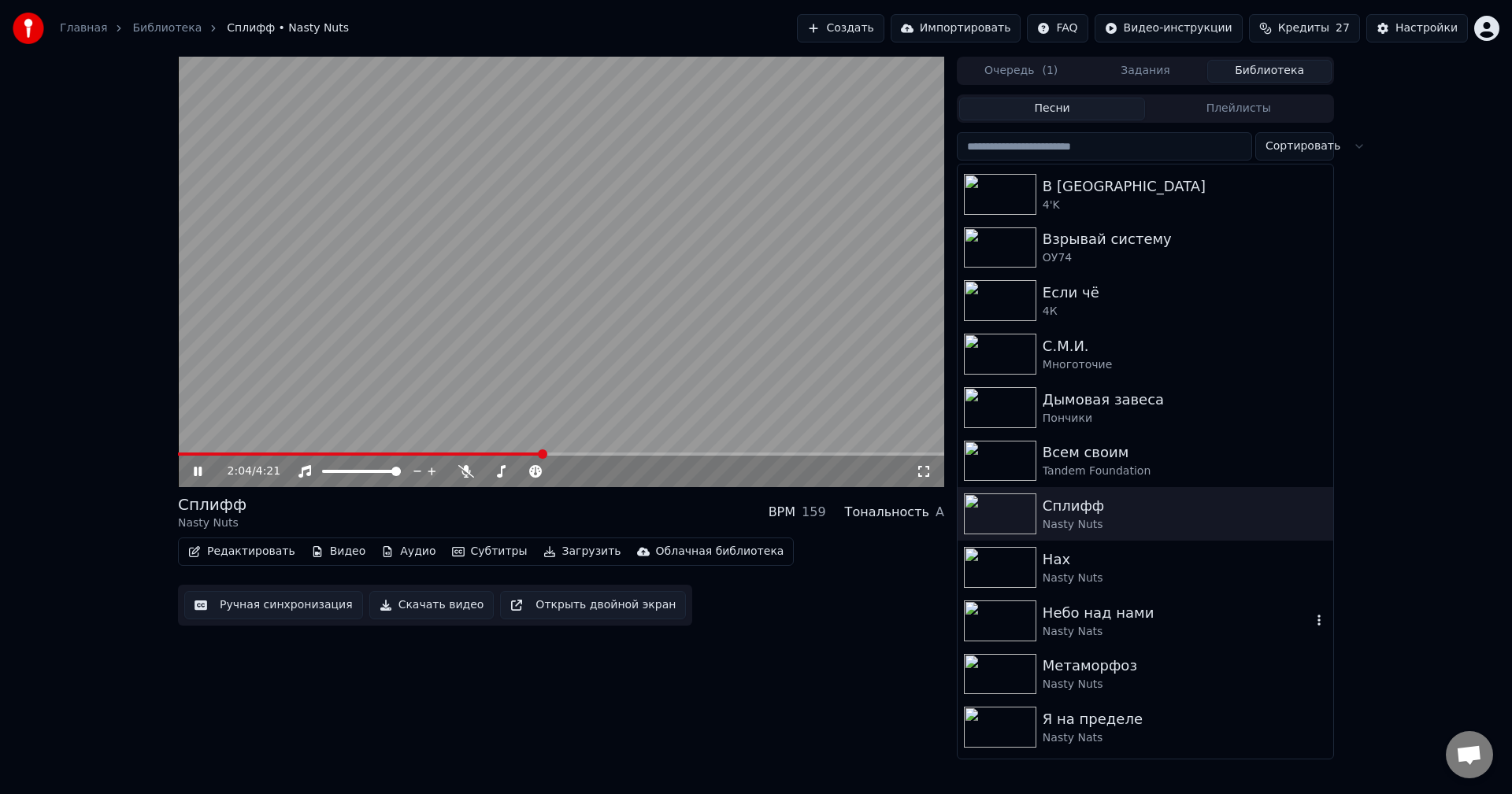
click at [1035, 624] on img at bounding box center [1001, 620] width 73 height 41
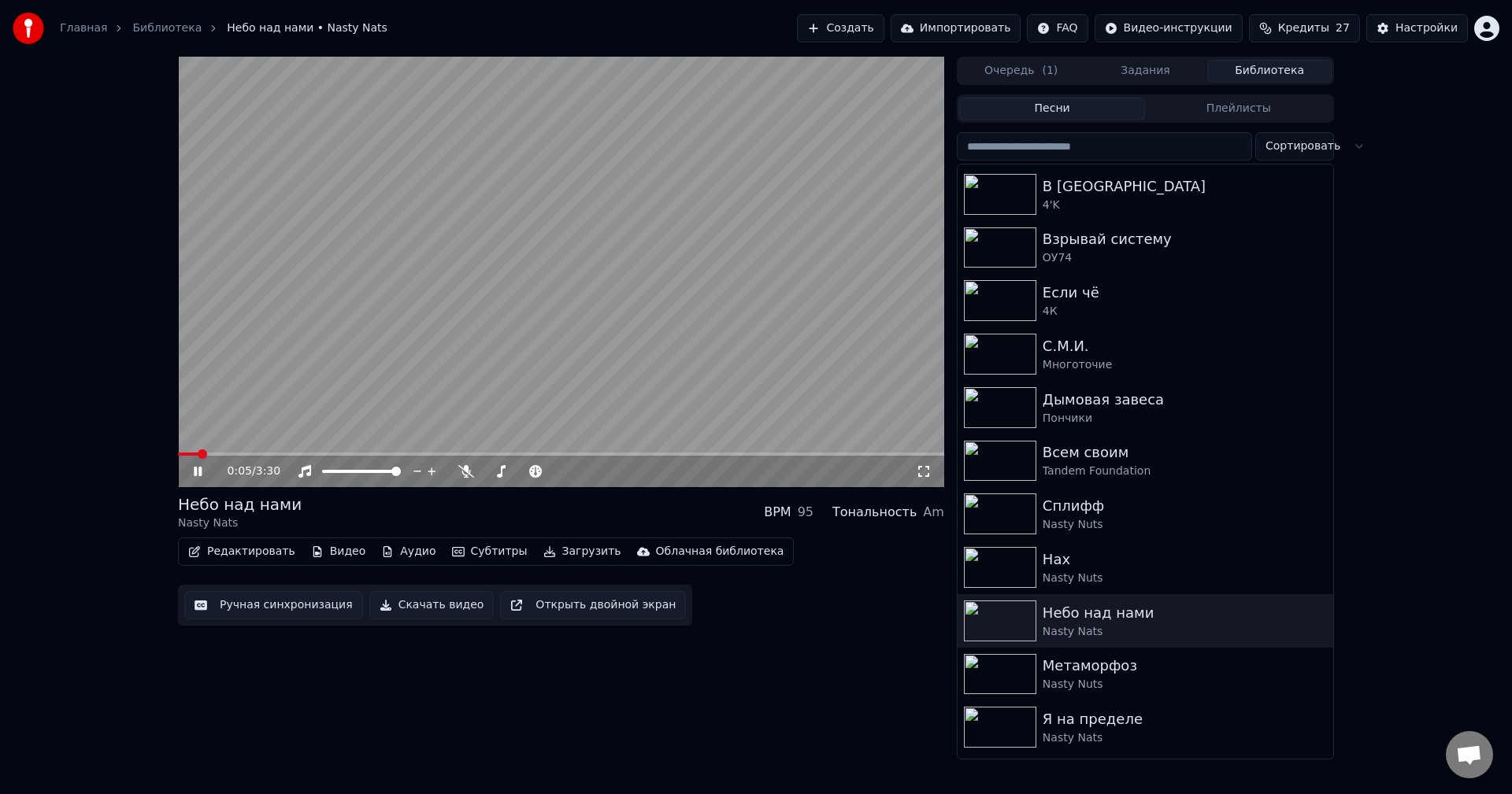
click at [936, 488] on div "0:05 / 3:30 Небо над нами Nasty Nats BPM 95 Тональность Am Редактировать Видео …" at bounding box center [561, 407] width 766 height 703
click at [929, 477] on icon at bounding box center [923, 471] width 11 height 11
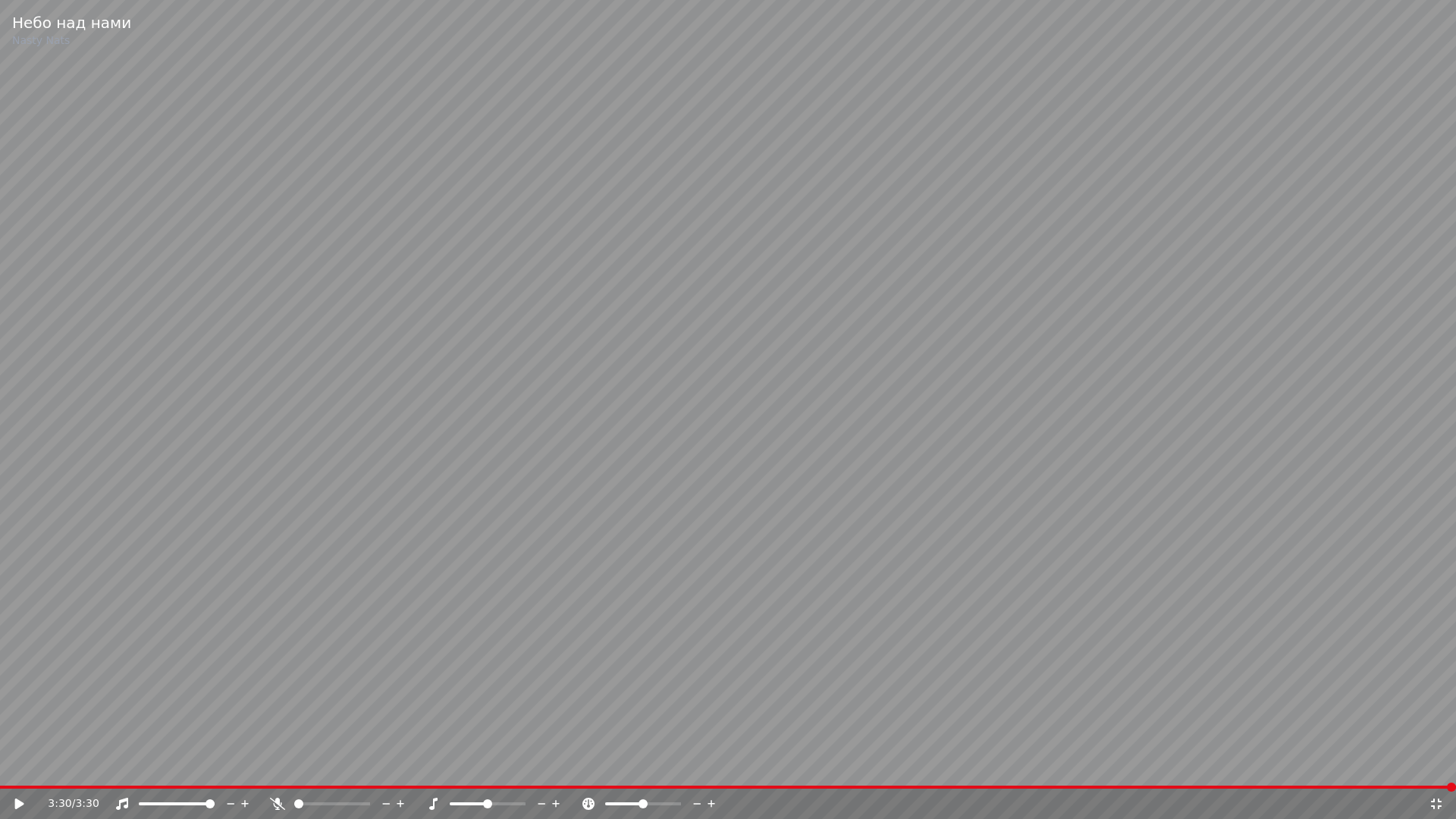
click at [765, 255] on video at bounding box center [728, 409] width 1456 height 819
